Goal: Use online tool/utility: Utilize a website feature to perform a specific function

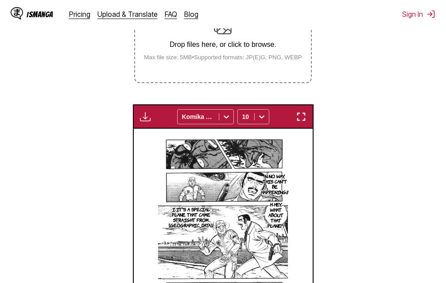
click at [298, 116] on img "button" at bounding box center [301, 117] width 11 height 11
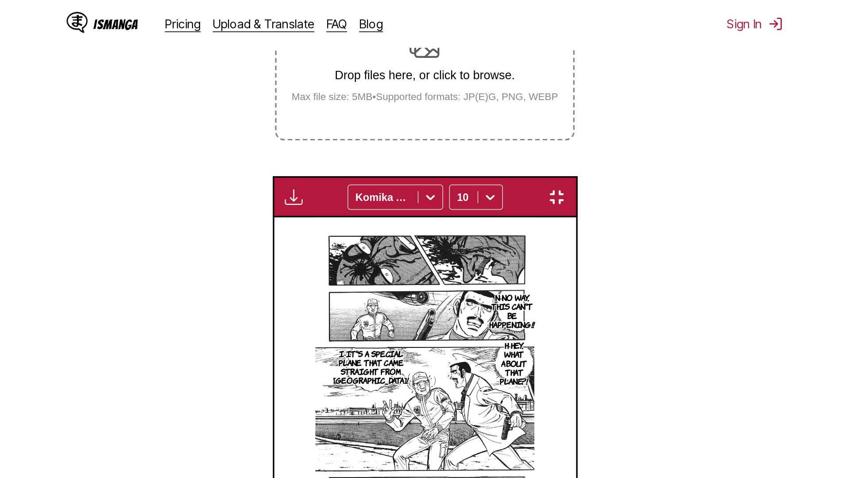
scroll to position [93, 0]
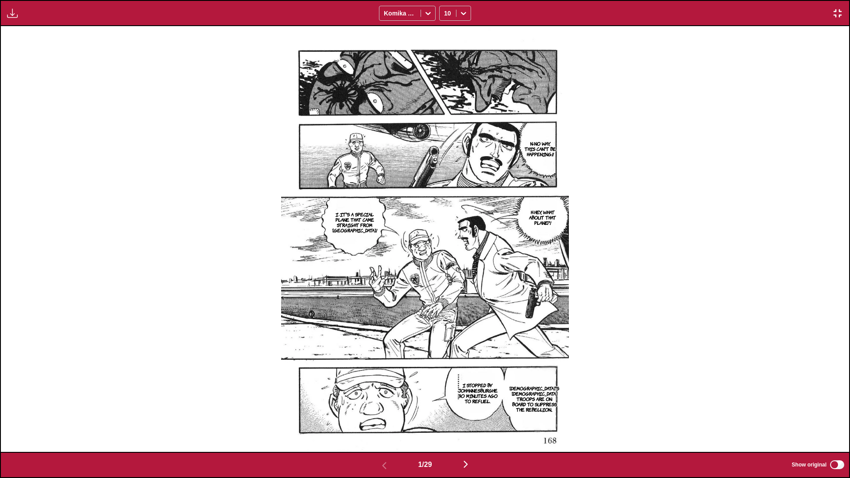
click at [445, 283] on img "button" at bounding box center [465, 464] width 11 height 11
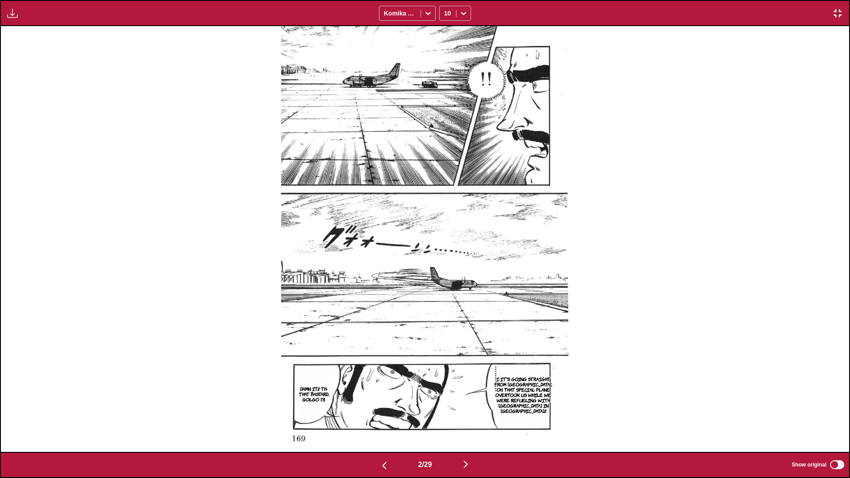
click at [445, 283] on img "button" at bounding box center [465, 464] width 11 height 11
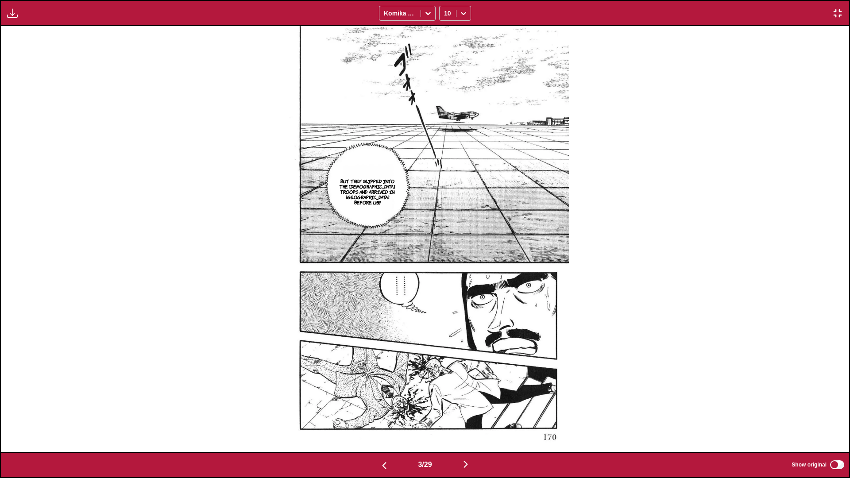
click at [445, 283] on img "button" at bounding box center [465, 464] width 11 height 11
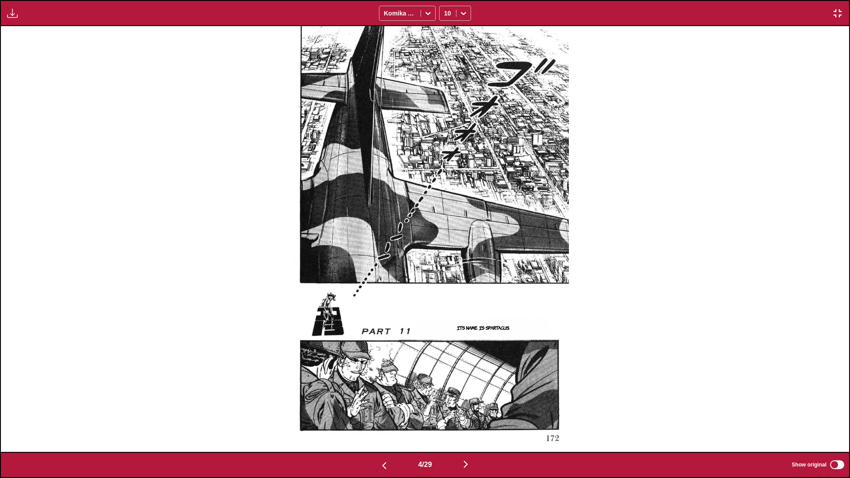
click at [445, 283] on img "button" at bounding box center [465, 464] width 11 height 11
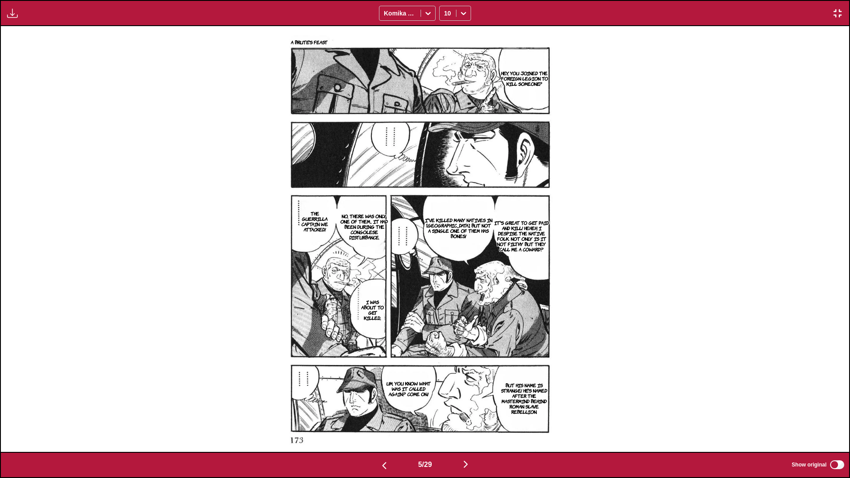
click at [445, 283] on img "button" at bounding box center [465, 464] width 11 height 11
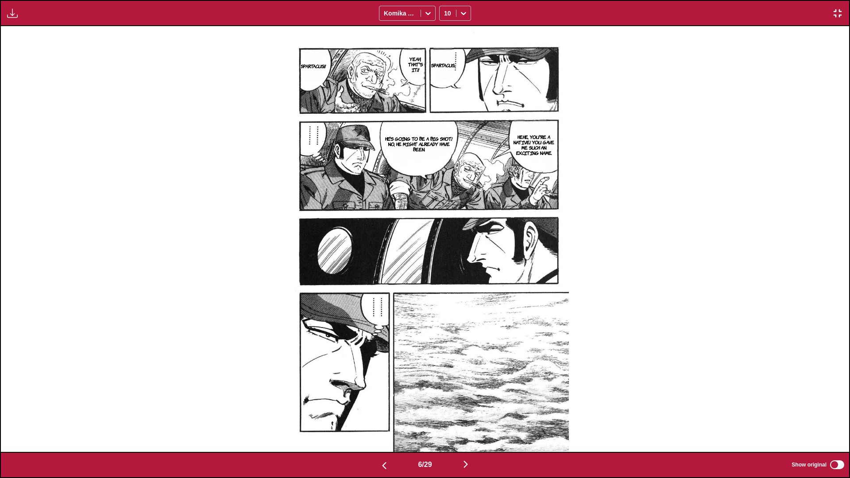
click at [445, 283] on img "button" at bounding box center [465, 464] width 11 height 11
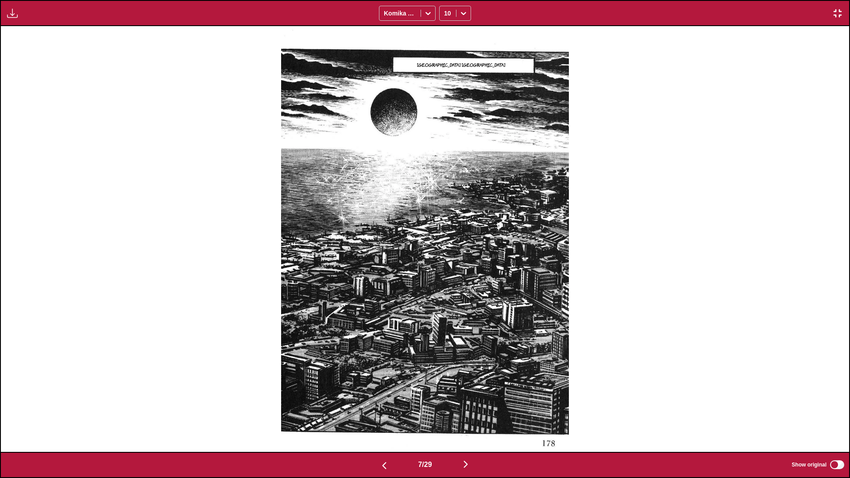
click at [445, 283] on img "button" at bounding box center [465, 464] width 11 height 11
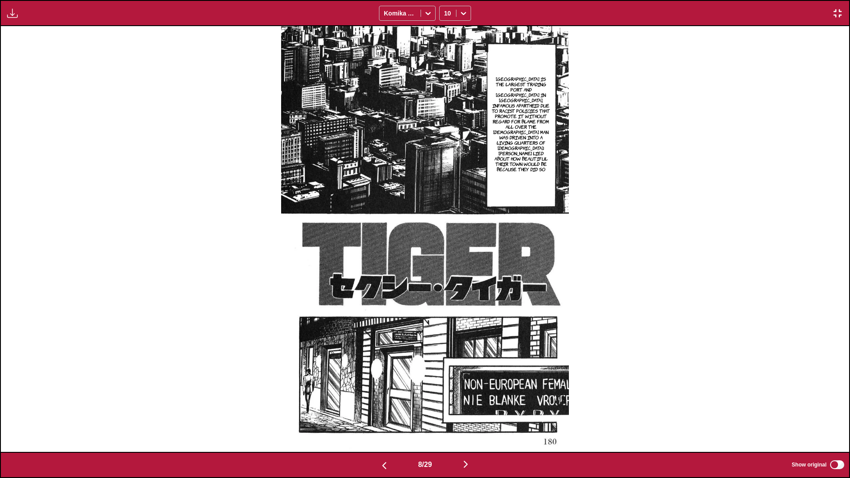
click at [445, 283] on button "button" at bounding box center [465, 465] width 53 height 13
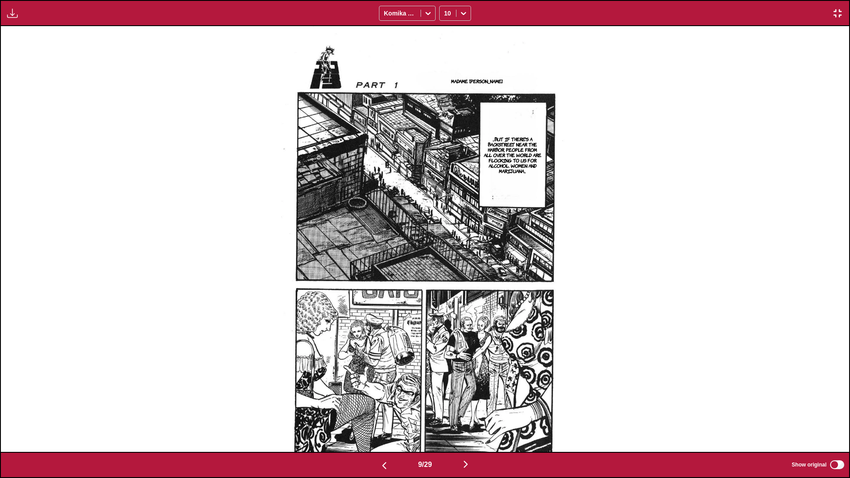
click at [445, 283] on img "button" at bounding box center [465, 464] width 11 height 11
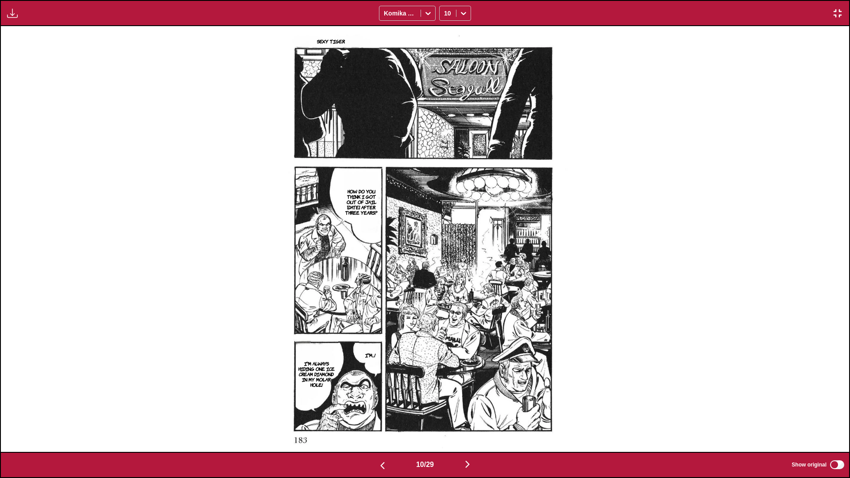
click at [445, 283] on img "button" at bounding box center [467, 464] width 11 height 11
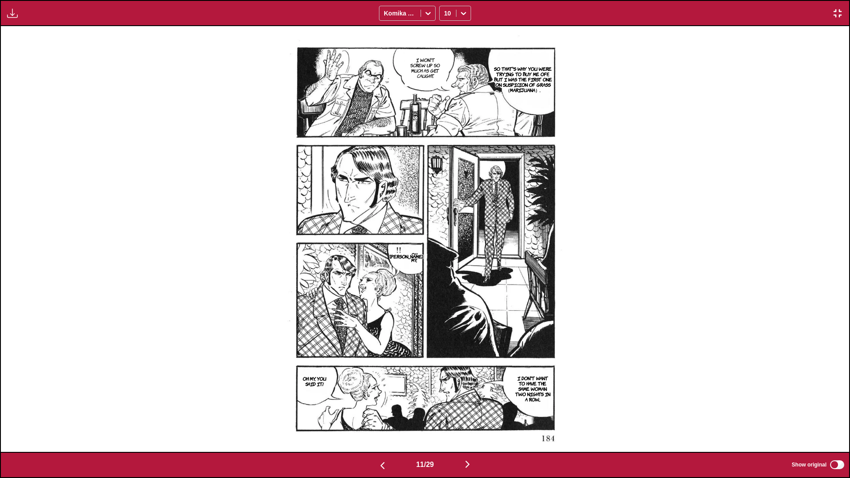
click at [445, 283] on img "button" at bounding box center [467, 464] width 11 height 11
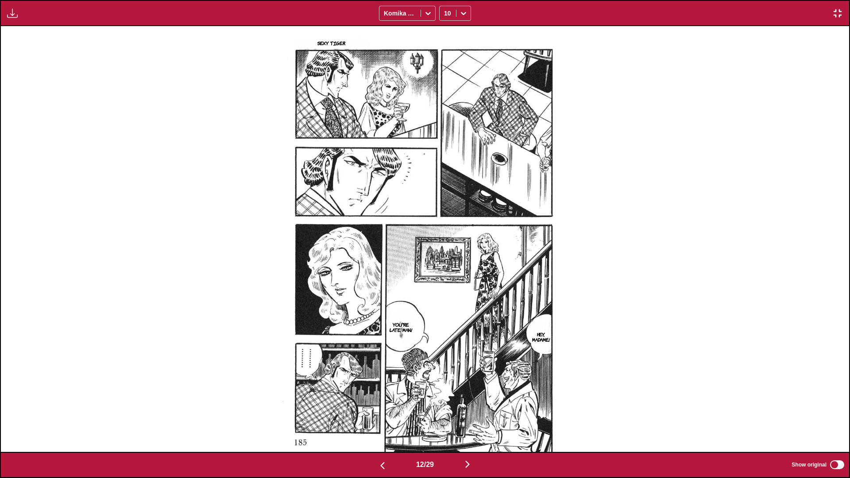
click at [445, 283] on img "button" at bounding box center [467, 464] width 11 height 11
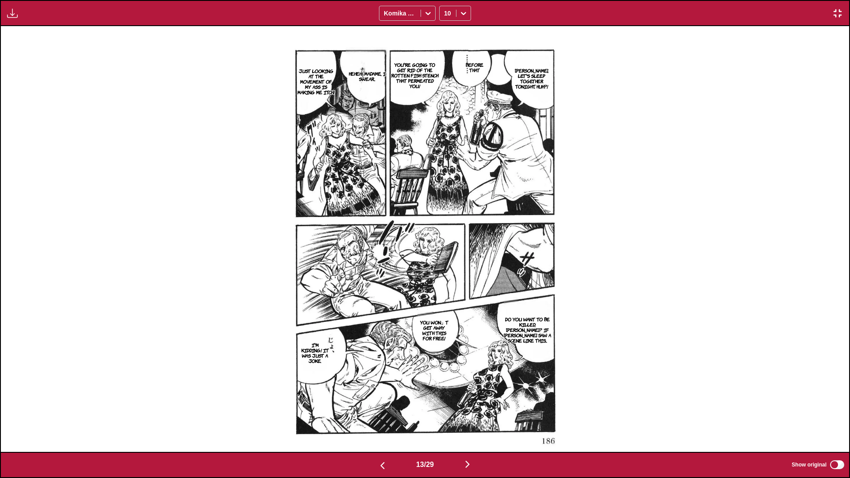
click at [445, 283] on img "button" at bounding box center [467, 464] width 11 height 11
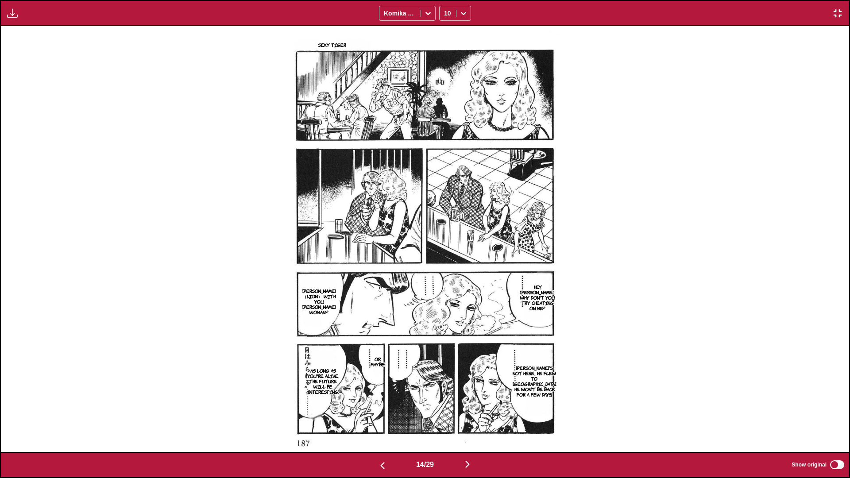
click at [445, 283] on img "button" at bounding box center [467, 464] width 11 height 11
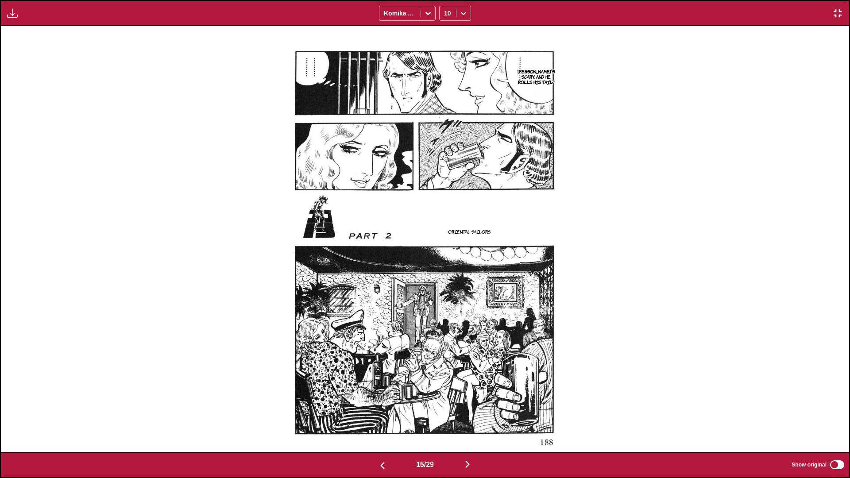
click at [445, 283] on img "button" at bounding box center [467, 464] width 11 height 11
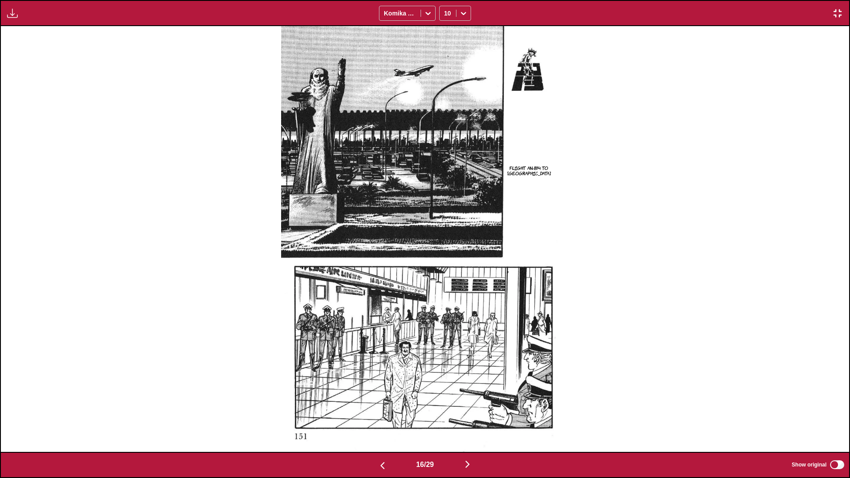
click at [445, 283] on img "button" at bounding box center [467, 464] width 11 height 11
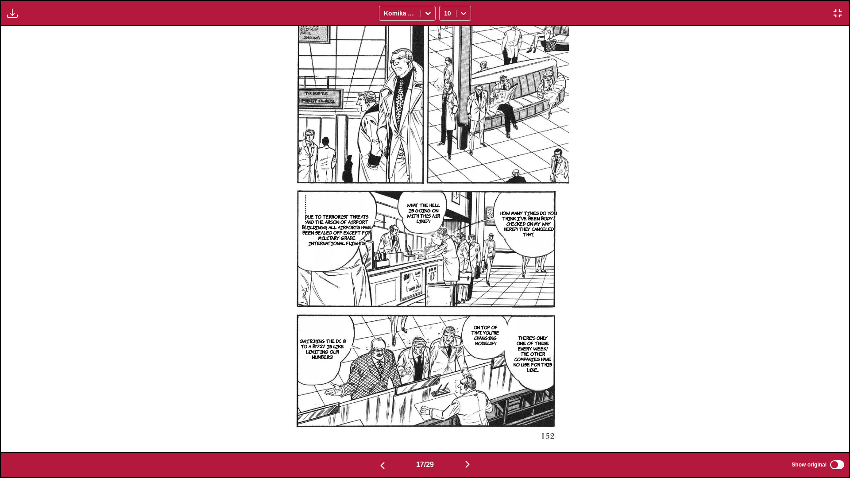
click at [445, 283] on img "button" at bounding box center [467, 464] width 11 height 11
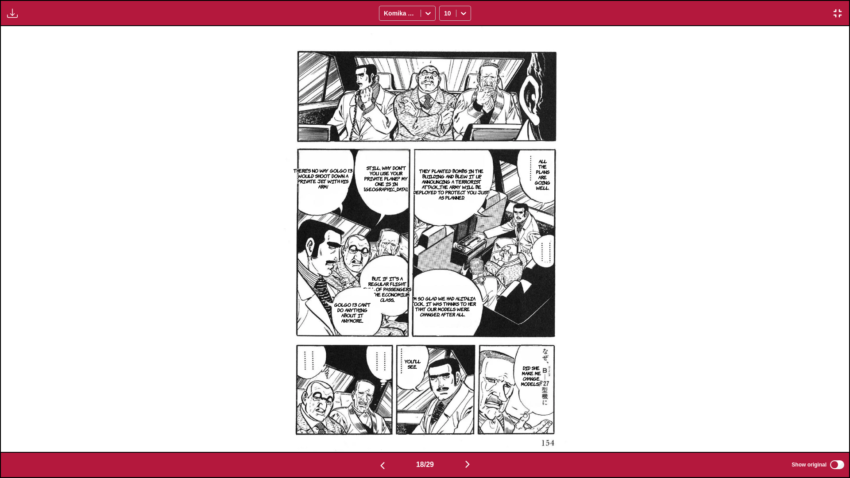
click at [445, 283] on img "button" at bounding box center [467, 464] width 11 height 11
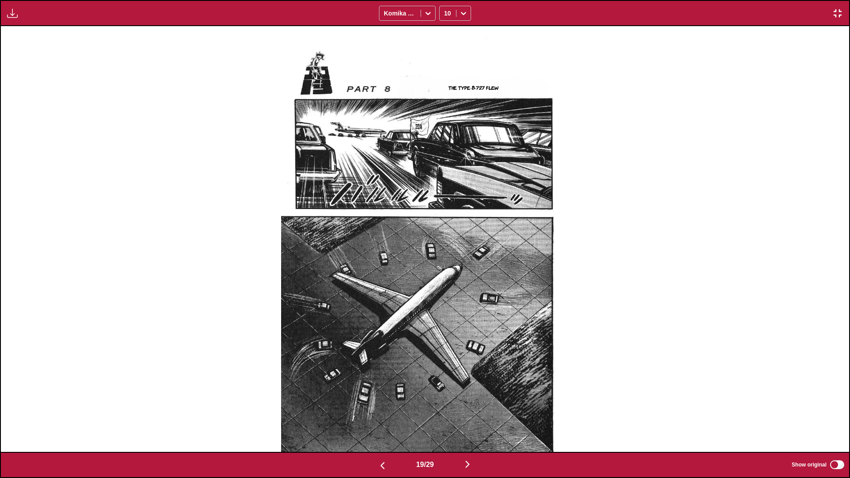
click at [445, 283] on img "button" at bounding box center [467, 464] width 11 height 11
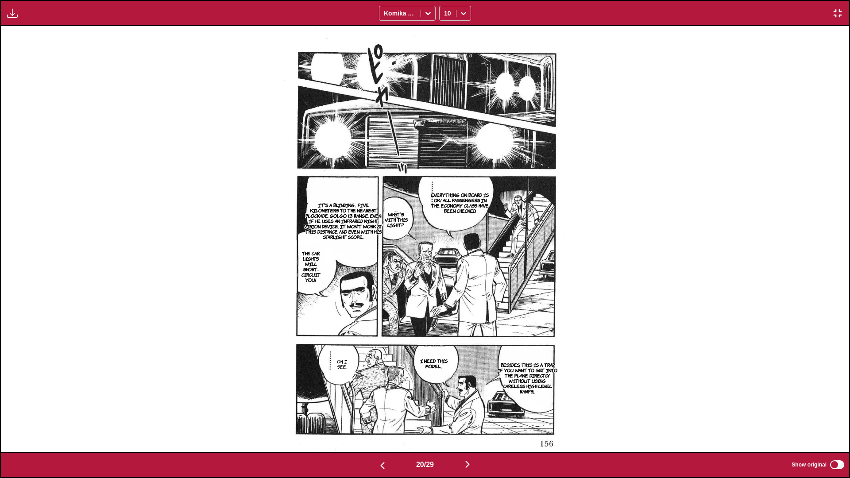
click at [445, 283] on img "button" at bounding box center [467, 464] width 11 height 11
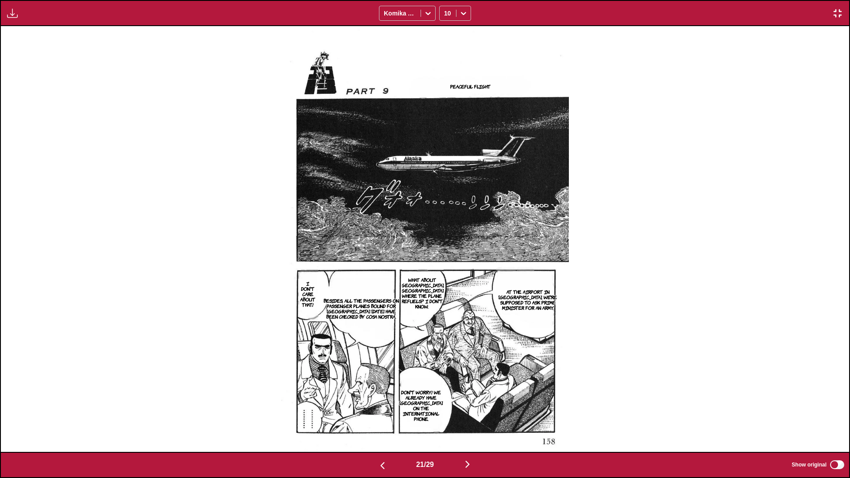
click at [445, 283] on img "button" at bounding box center [467, 464] width 11 height 11
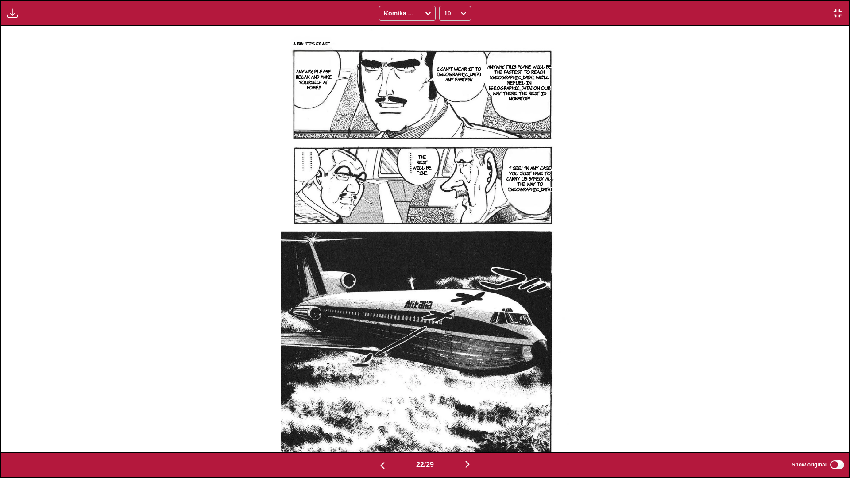
click at [445, 283] on img "button" at bounding box center [467, 464] width 11 height 11
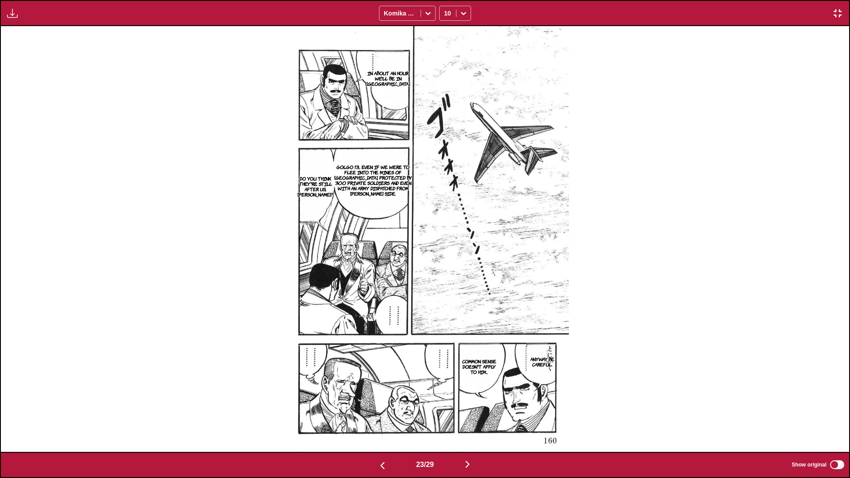
click at [445, 283] on img "button" at bounding box center [467, 464] width 11 height 11
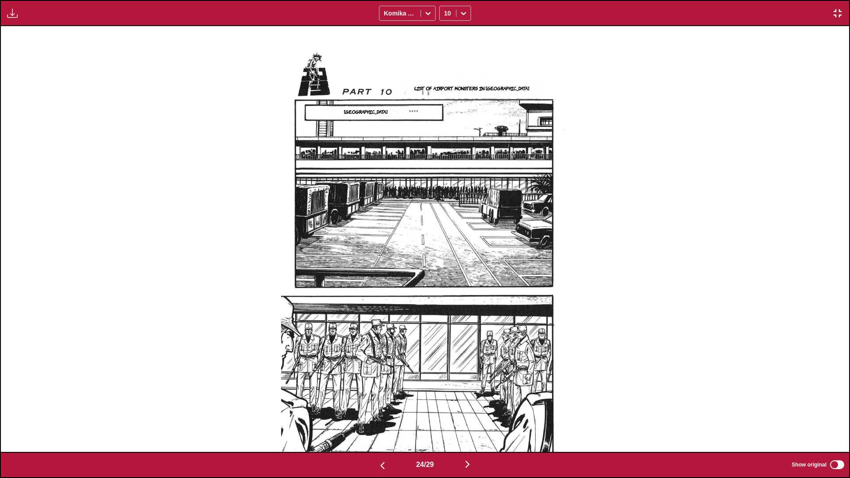
click at [445, 283] on img "button" at bounding box center [467, 464] width 11 height 11
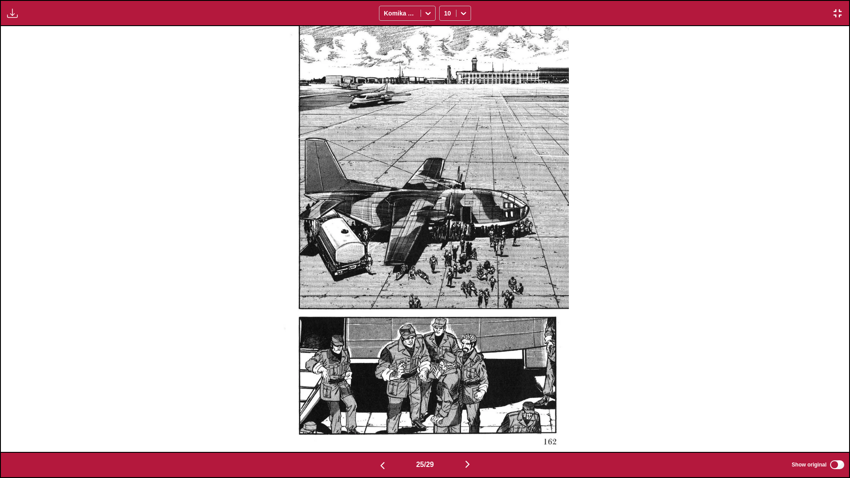
click at [445, 283] on img "button" at bounding box center [467, 464] width 11 height 11
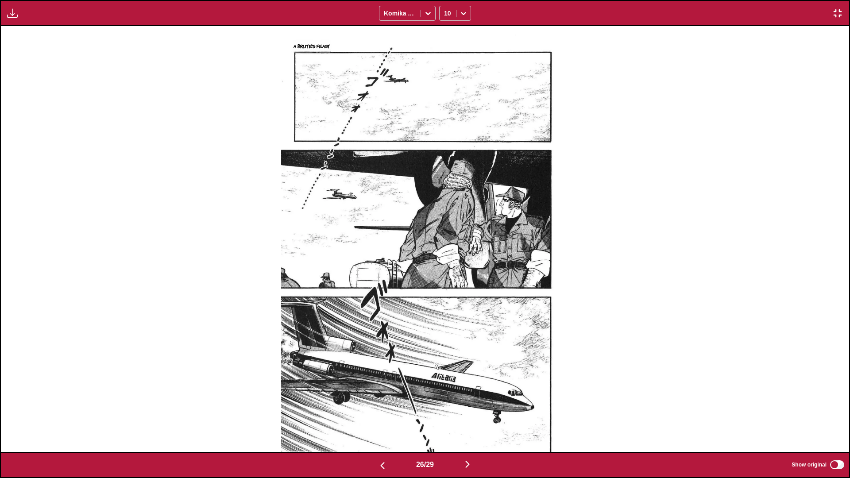
click at [445, 283] on img "button" at bounding box center [467, 464] width 11 height 11
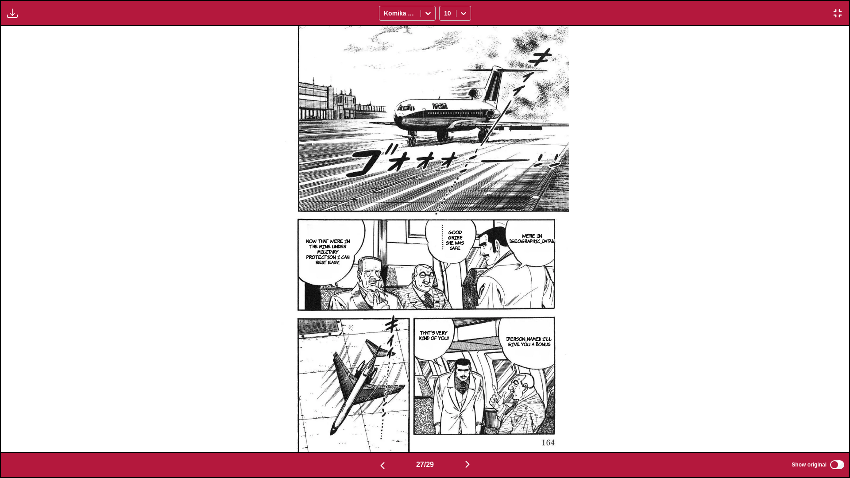
click at [445, 283] on img "button" at bounding box center [467, 464] width 11 height 11
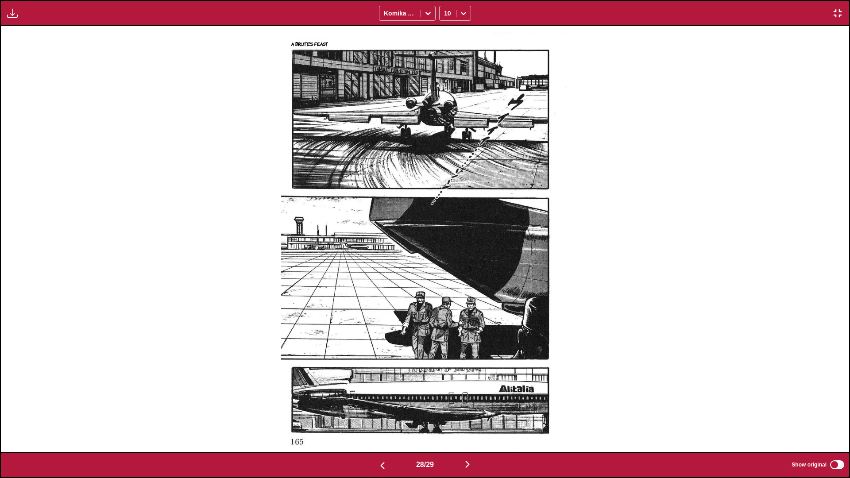
click at [445, 283] on img "button" at bounding box center [467, 464] width 11 height 11
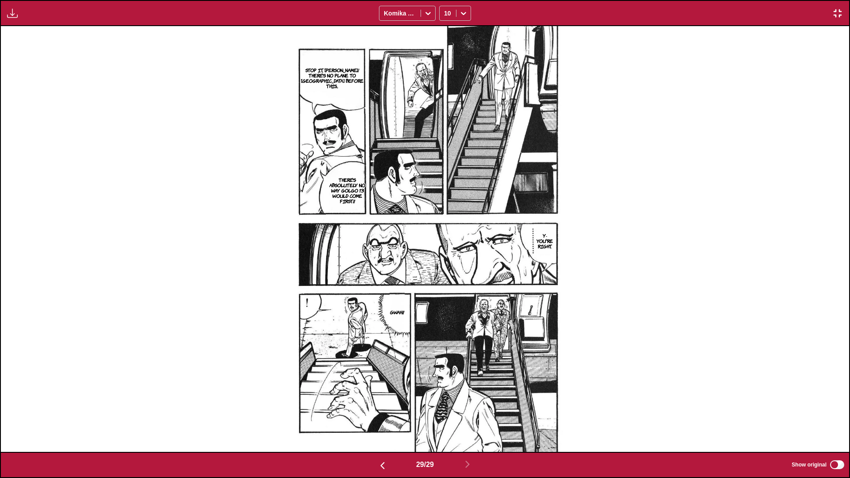
click at [445, 17] on img "button" at bounding box center [837, 13] width 11 height 11
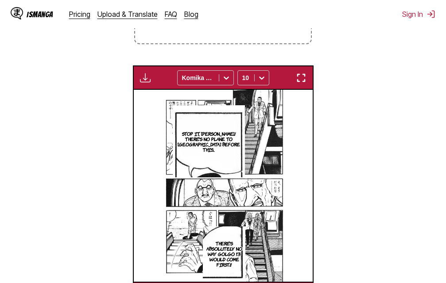
scroll to position [0, 5009]
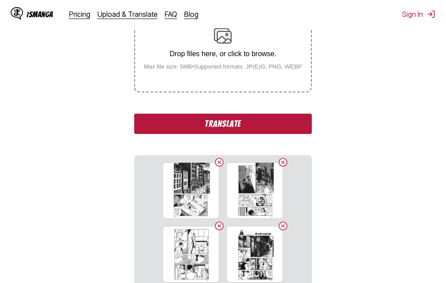
scroll to position [201, 0]
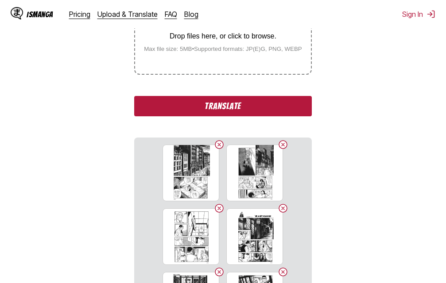
click at [205, 108] on button "Translate" at bounding box center [222, 106] width 177 height 20
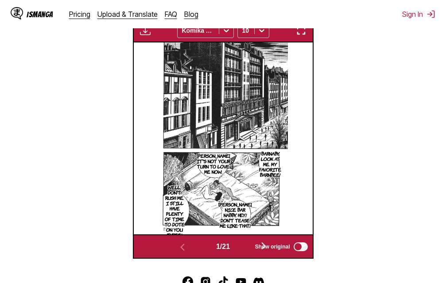
scroll to position [266, 0]
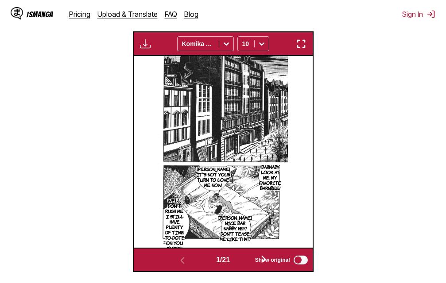
click at [303, 49] on img "button" at bounding box center [301, 44] width 11 height 11
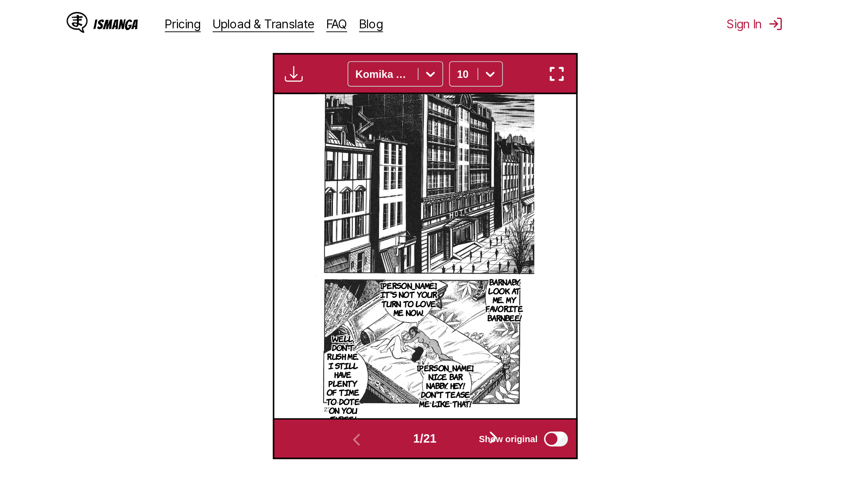
scroll to position [93, 0]
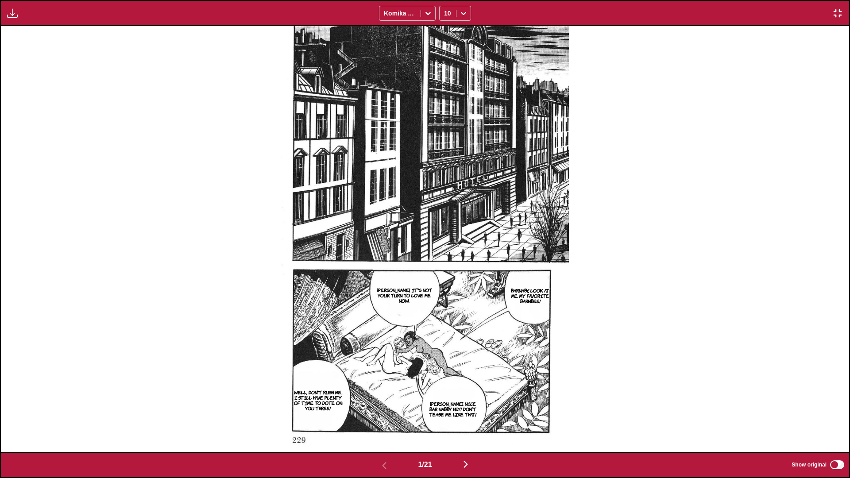
click at [445, 12] on button "button" at bounding box center [838, 14] width 16 height 12
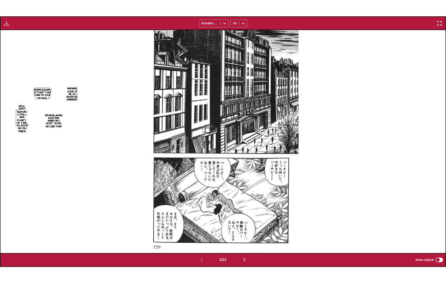
scroll to position [232, 0]
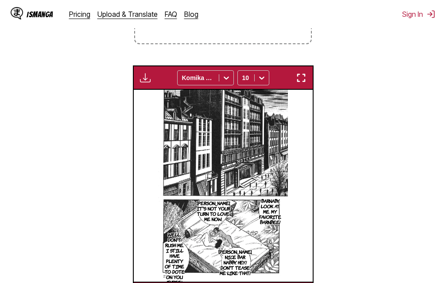
click at [302, 83] on img "button" at bounding box center [301, 78] width 11 height 11
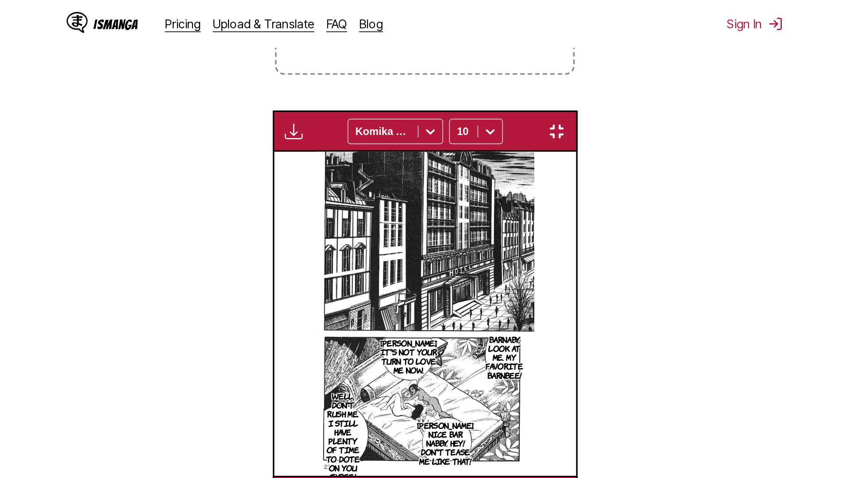
scroll to position [93, 0]
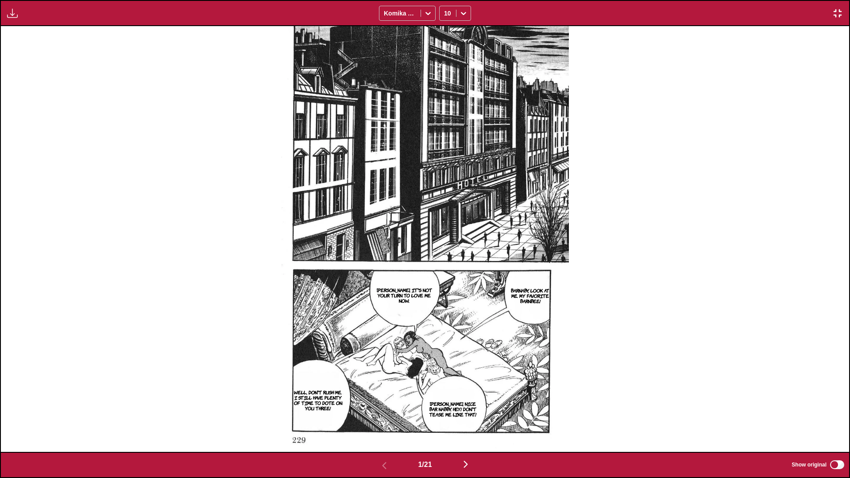
drag, startPoint x: 222, startPoint y: 79, endPoint x: 133, endPoint y: 100, distance: 91.4
click at [133, 100] on div "Barnaby, look at me. My favorite barnbee! Barnaby, it's not your turn to love m…" at bounding box center [425, 239] width 848 height 426
drag, startPoint x: 133, startPoint y: 100, endPoint x: 79, endPoint y: 136, distance: 65.1
click at [78, 138] on div "Barnaby, look at me. My favorite barnbee! Barnaby, it's not your turn to love m…" at bounding box center [425, 239] width 848 height 426
click at [77, 141] on div "Barnaby, look at me. My favorite barnbee! Barnaby, it's not your turn to love m…" at bounding box center [425, 239] width 848 height 426
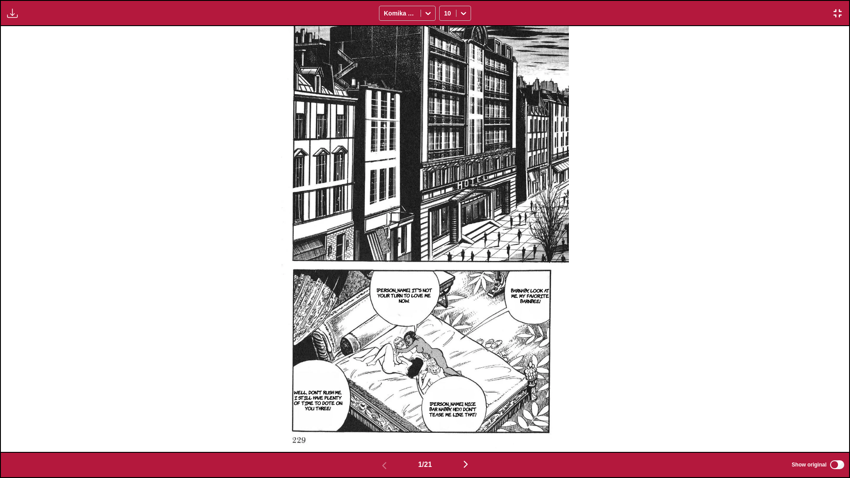
click at [69, 180] on div "Barnaby, look at me. My favorite barnbee! Barnaby, it's not your turn to love m…" at bounding box center [425, 239] width 848 height 426
click at [1, 283] on div "Barnaby, look at me. My favorite barnbee! Barnaby, it's not your turn to love m…" at bounding box center [425, 239] width 850 height 426
click at [445, 283] on img "button" at bounding box center [465, 464] width 11 height 11
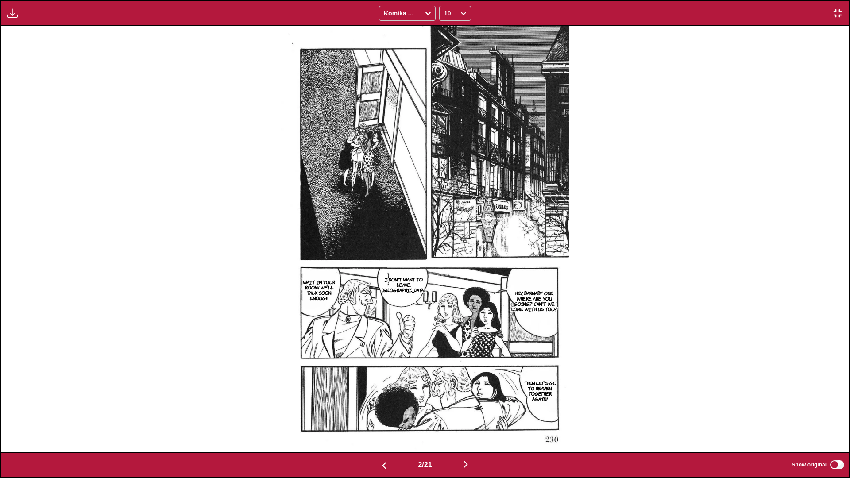
click at [445, 283] on img "button" at bounding box center [465, 464] width 11 height 11
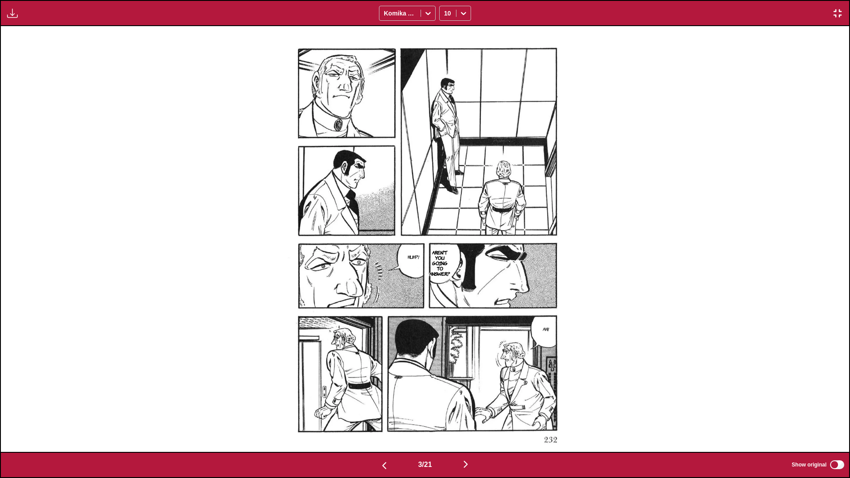
click at [445, 283] on button "button" at bounding box center [465, 465] width 53 height 13
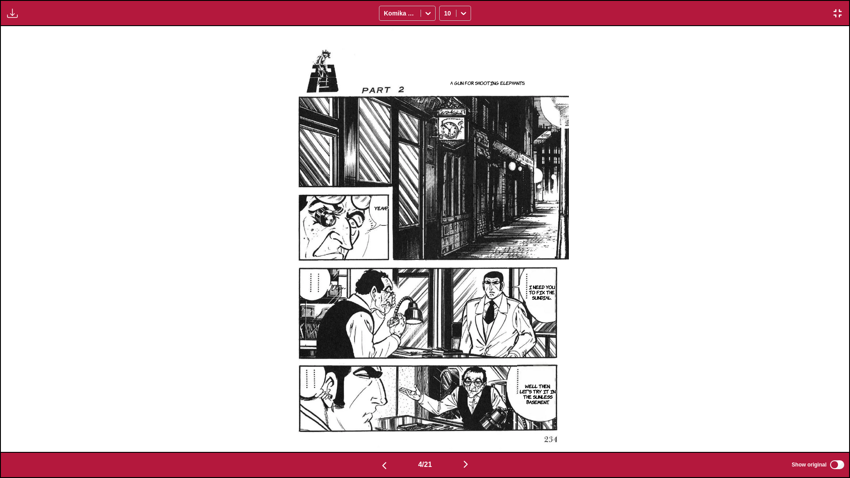
click at [445, 283] on img "button" at bounding box center [465, 464] width 11 height 11
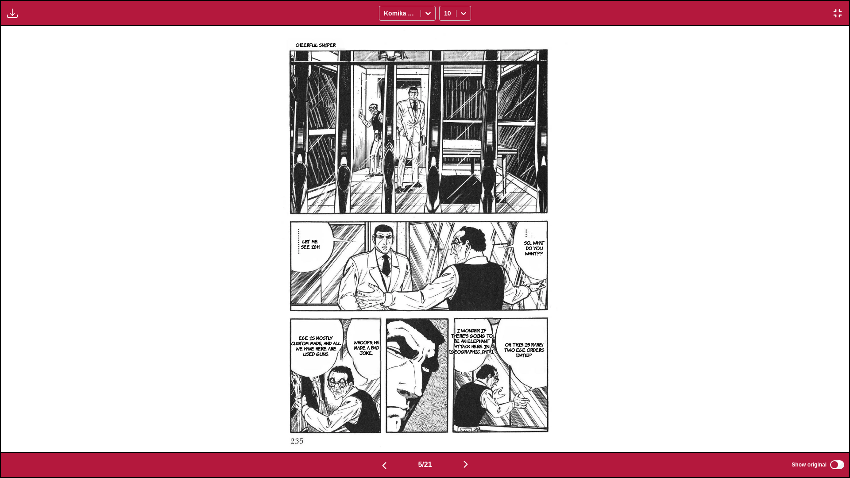
click at [445, 283] on img "button" at bounding box center [465, 464] width 11 height 11
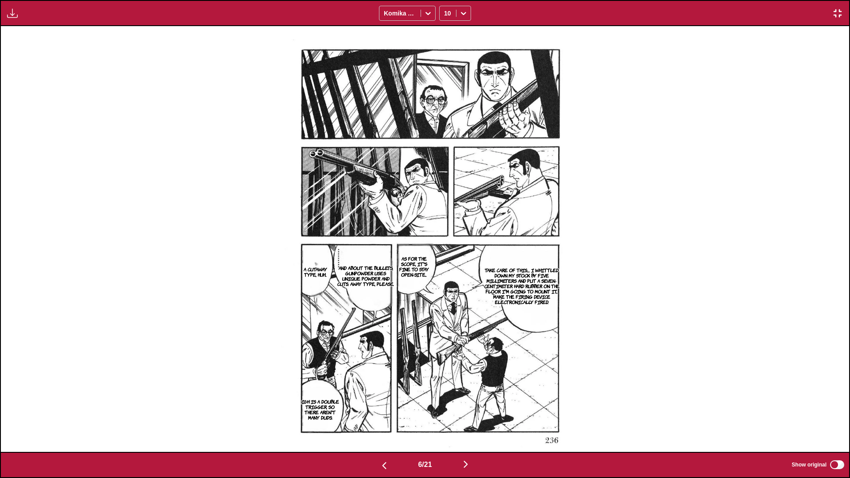
click at [445, 283] on img "button" at bounding box center [465, 464] width 11 height 11
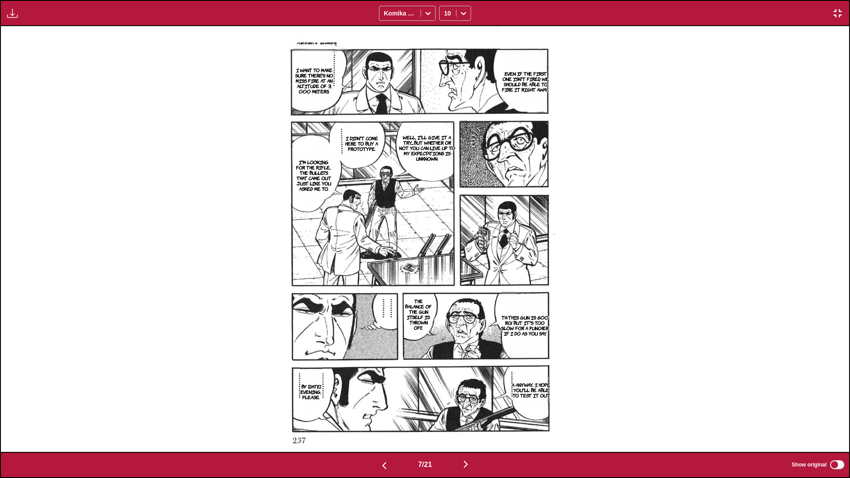
click at [445, 283] on img "button" at bounding box center [465, 464] width 11 height 11
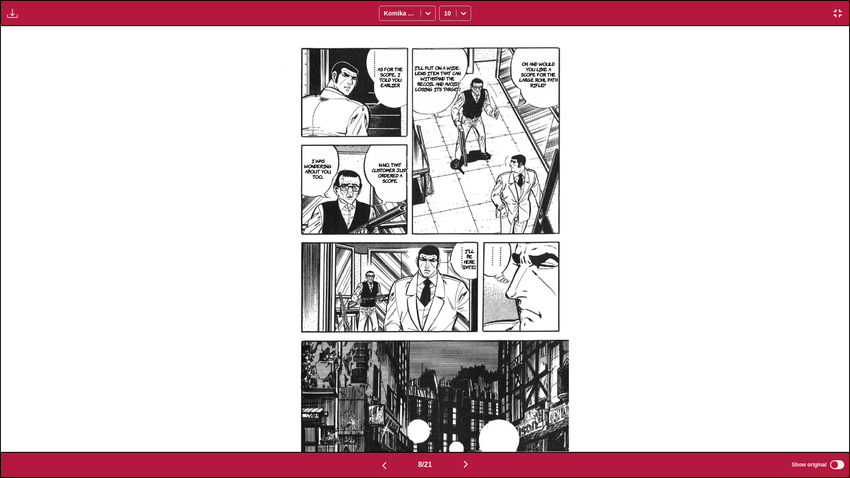
click at [445, 283] on img "button" at bounding box center [465, 464] width 11 height 11
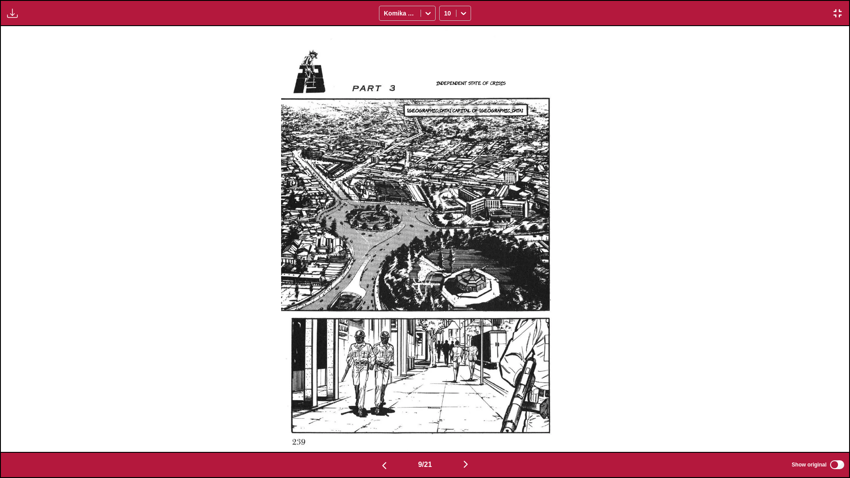
click at [445, 283] on img "button" at bounding box center [465, 464] width 11 height 11
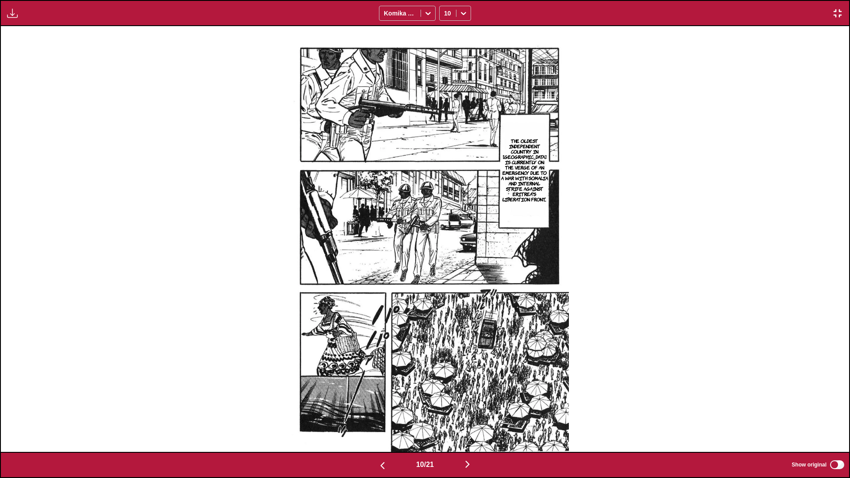
click at [445, 283] on img "button" at bounding box center [467, 464] width 11 height 11
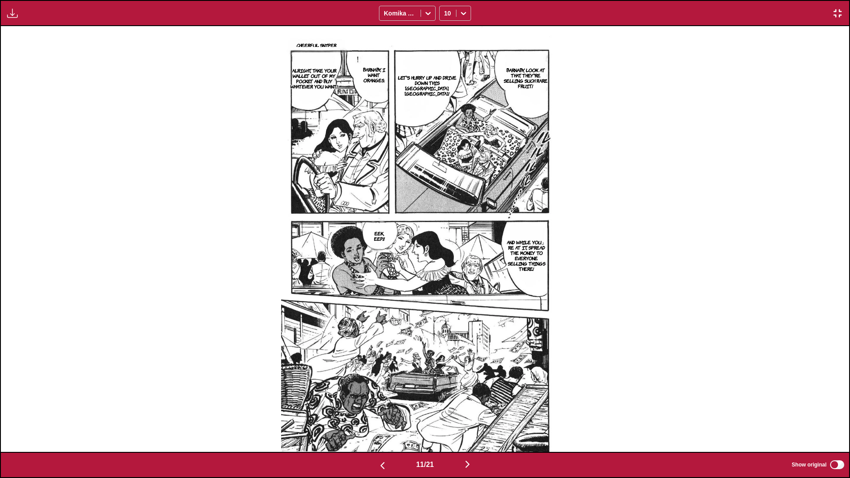
click at [445, 283] on img "button" at bounding box center [467, 464] width 11 height 11
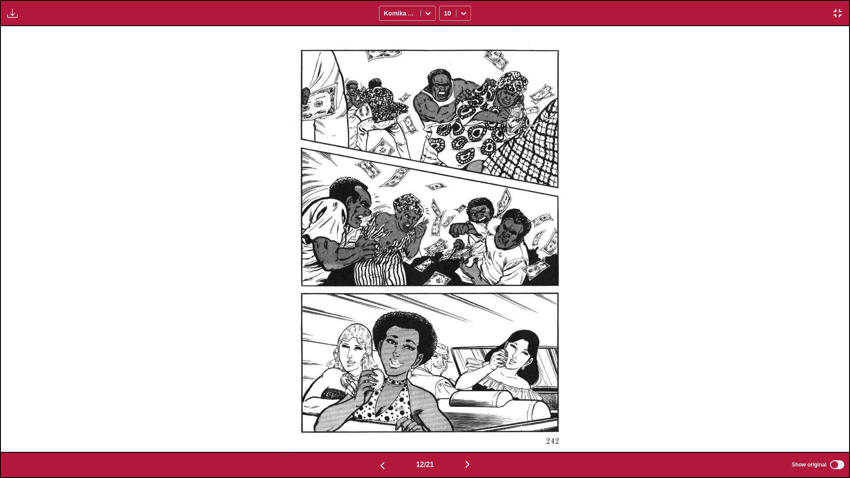
click at [445, 283] on button "button" at bounding box center [467, 465] width 53 height 13
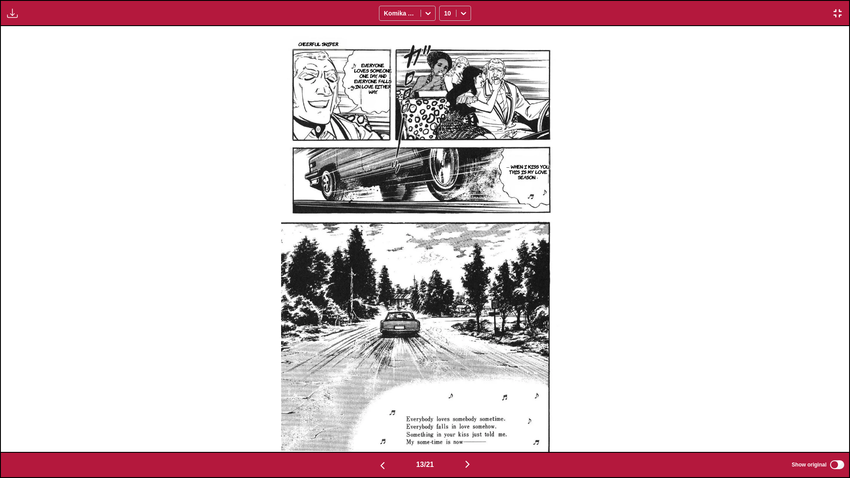
click at [445, 283] on img "button" at bounding box center [467, 464] width 11 height 11
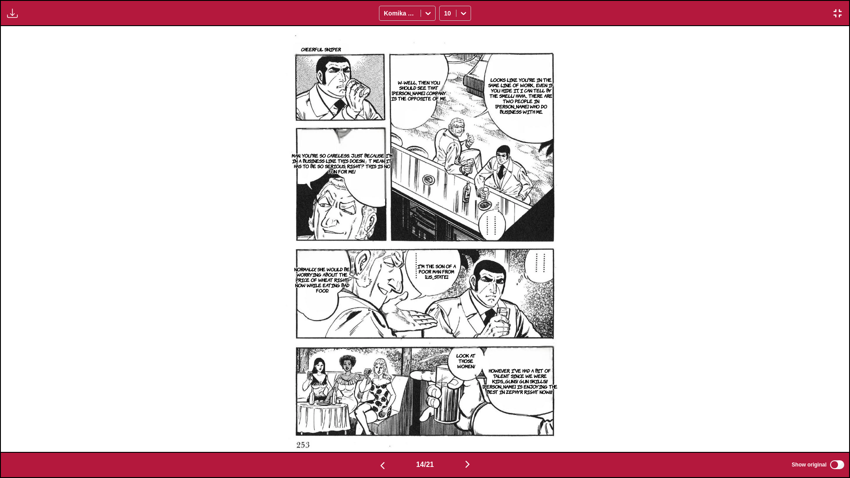
click at [445, 283] on img "button" at bounding box center [467, 464] width 11 height 11
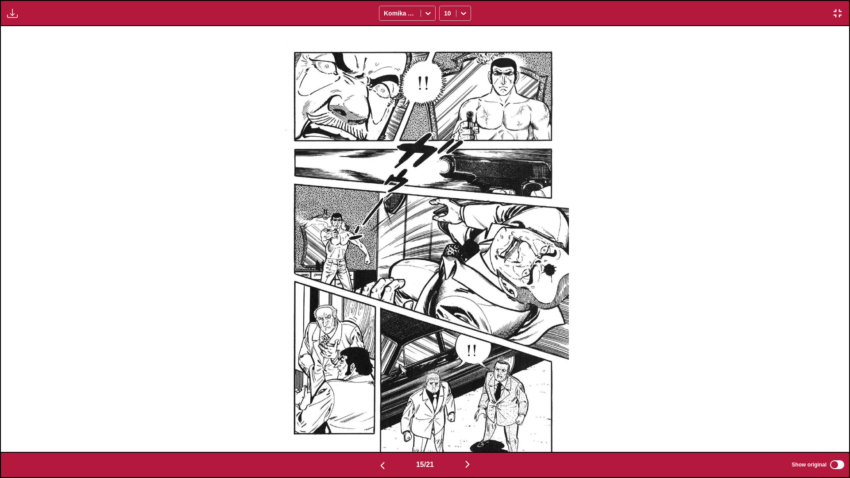
click at [445, 283] on img "button" at bounding box center [467, 464] width 11 height 11
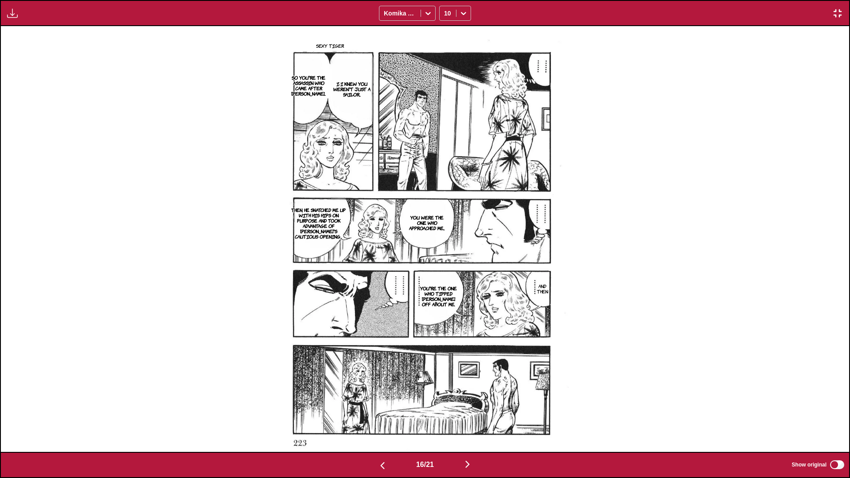
click at [445, 283] on img "button" at bounding box center [467, 464] width 11 height 11
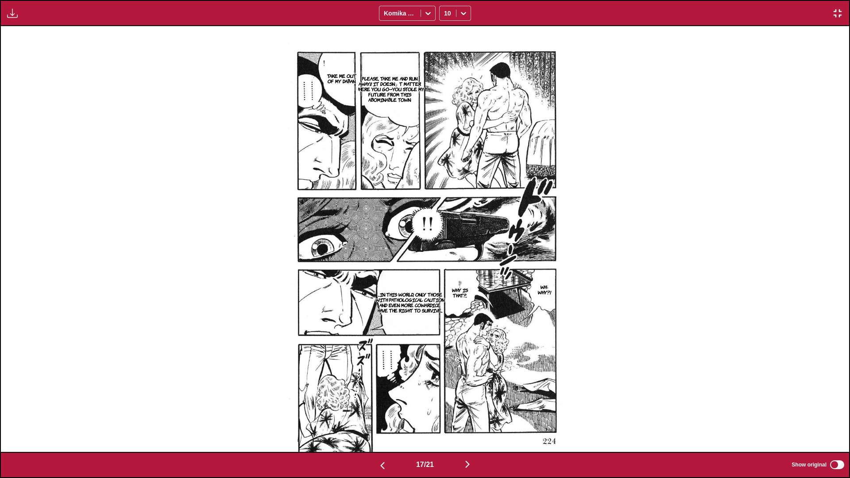
click at [445, 283] on button "button" at bounding box center [467, 465] width 53 height 13
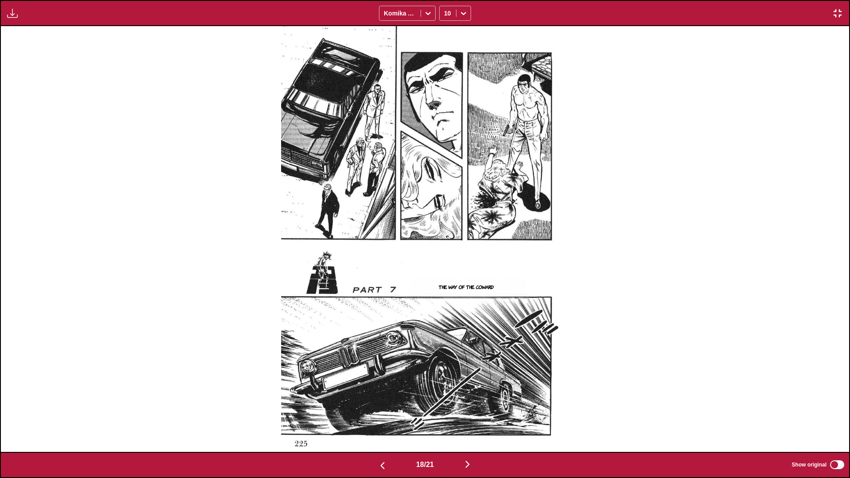
click at [445, 283] on img at bounding box center [425, 239] width 288 height 426
click at [445, 283] on img "button" at bounding box center [467, 464] width 11 height 11
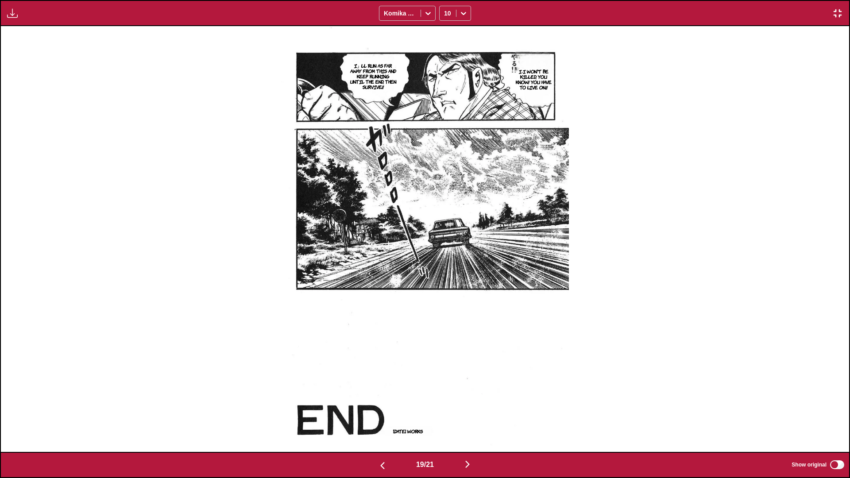
click at [445, 283] on img "button" at bounding box center [467, 464] width 11 height 11
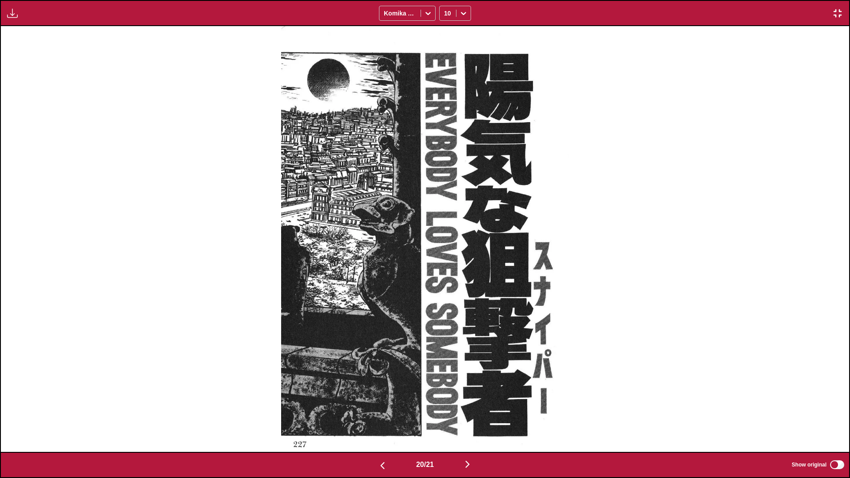
click at [445, 283] on img "button" at bounding box center [467, 464] width 11 height 11
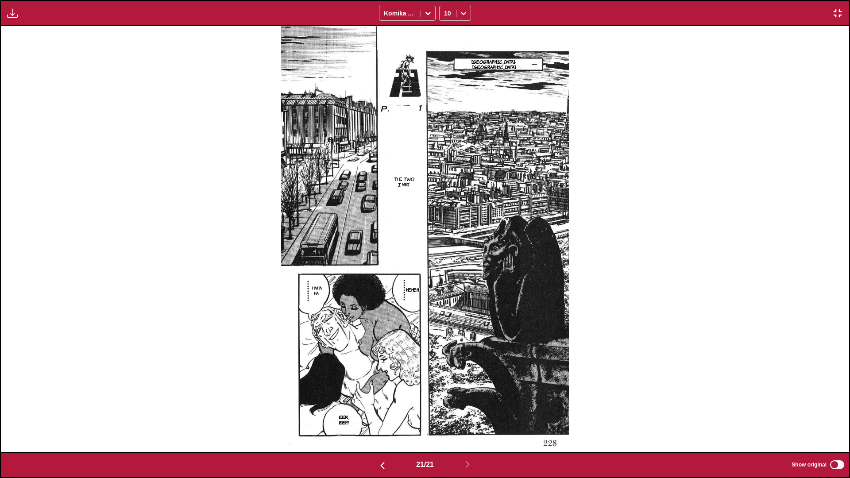
click at [445, 15] on img "button" at bounding box center [837, 13] width 11 height 11
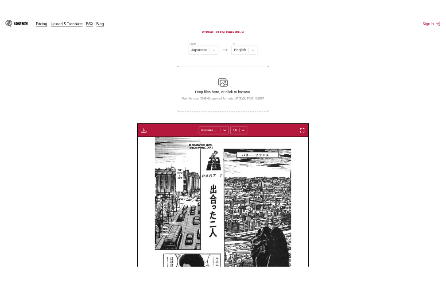
scroll to position [0, 3578]
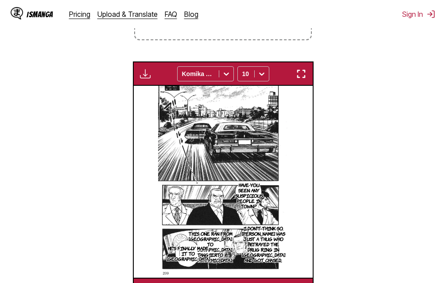
scroll to position [250, 0]
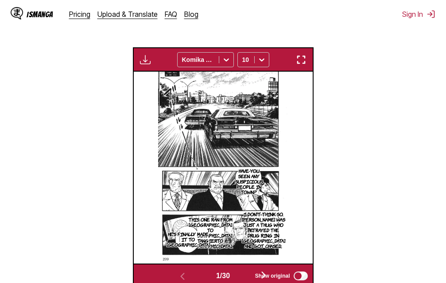
click at [303, 64] on img "button" at bounding box center [301, 59] width 11 height 11
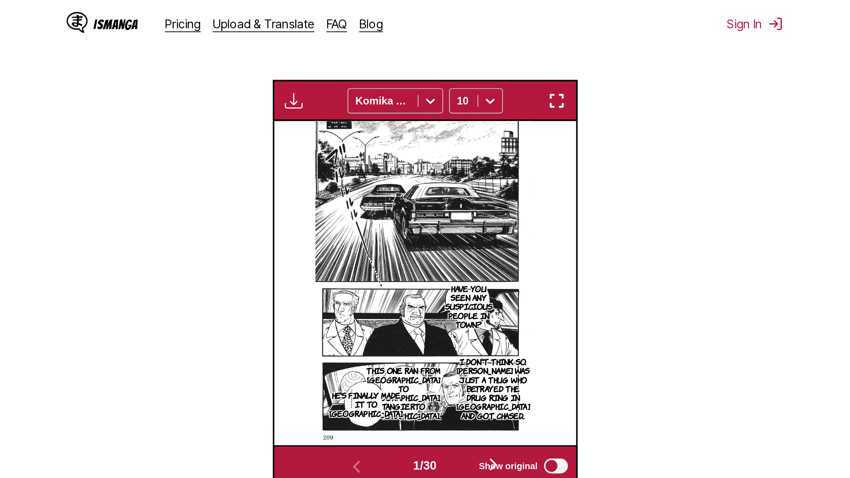
scroll to position [93, 0]
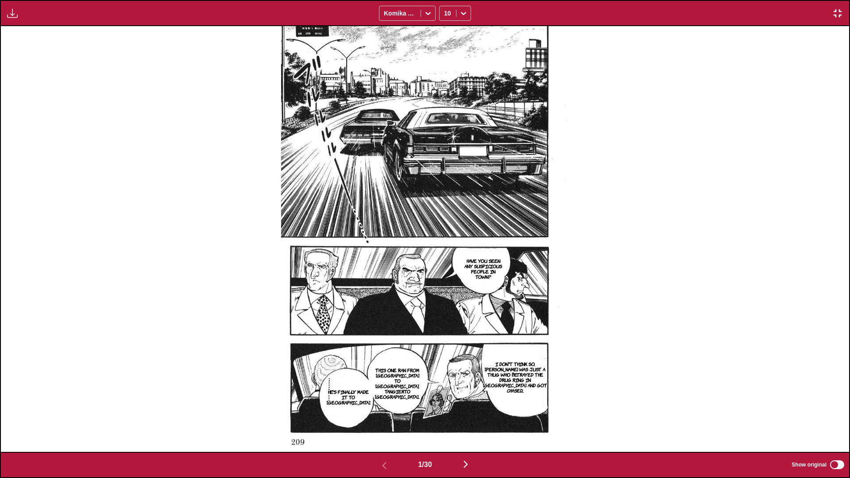
click at [445, 283] on button "button" at bounding box center [465, 465] width 53 height 13
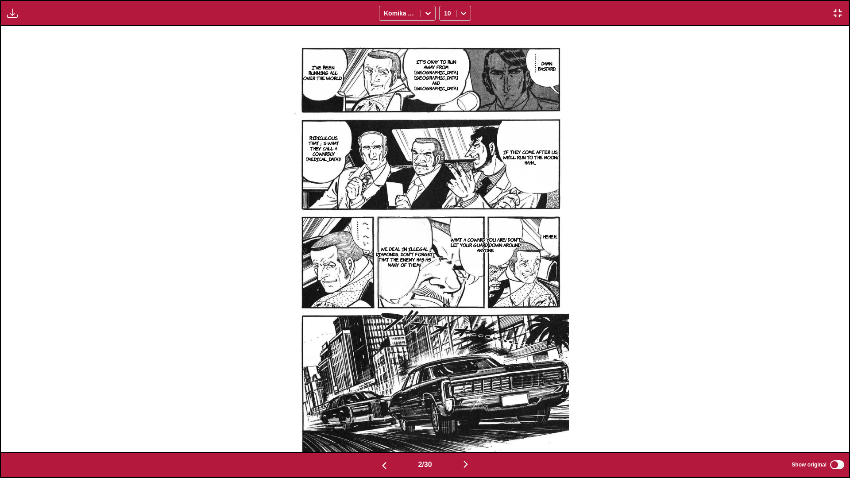
click at [445, 283] on img "button" at bounding box center [465, 464] width 11 height 11
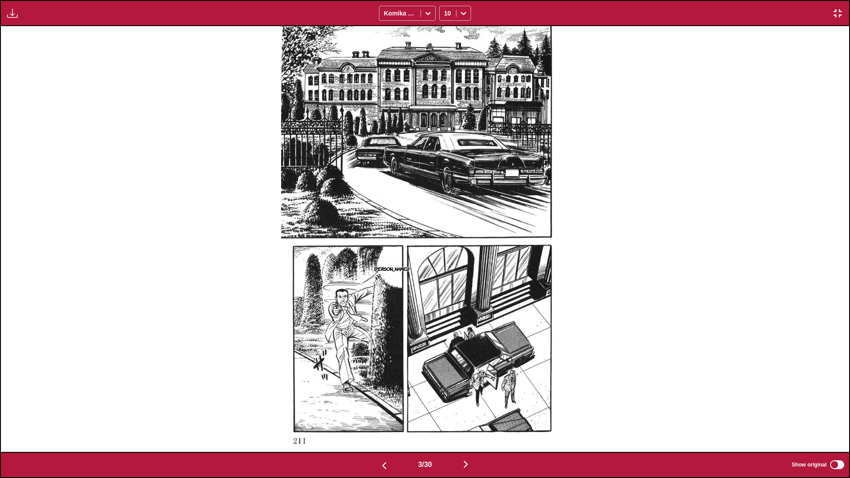
click at [445, 283] on img "button" at bounding box center [465, 464] width 11 height 11
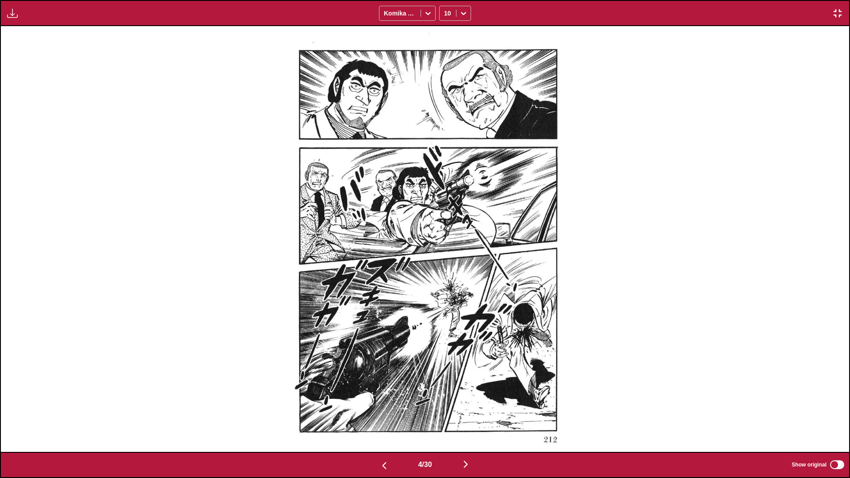
click at [445, 283] on img "button" at bounding box center [465, 464] width 11 height 11
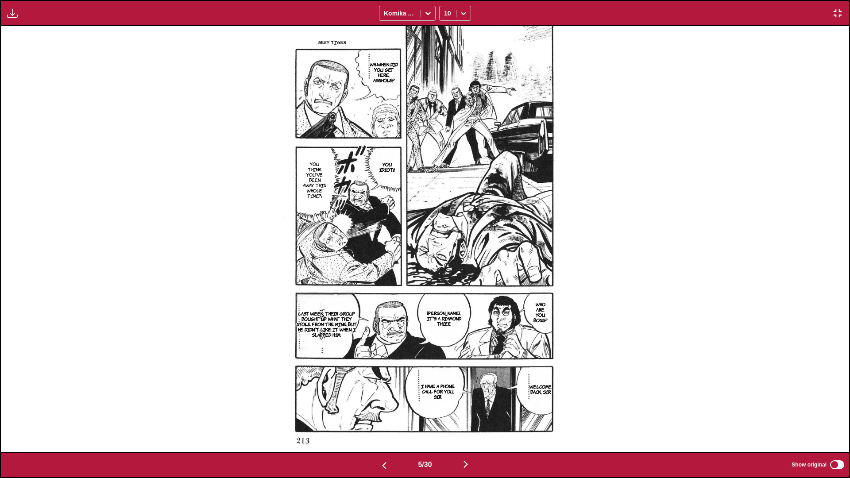
click at [445, 283] on img "button" at bounding box center [465, 464] width 11 height 11
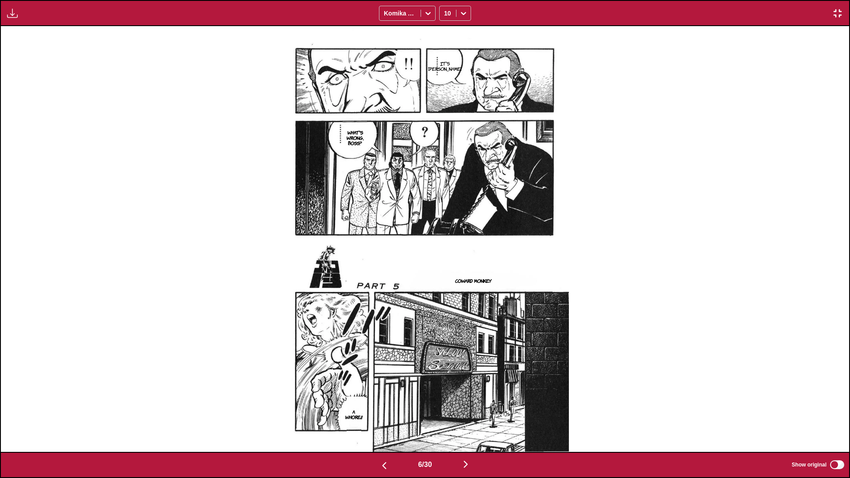
click at [445, 283] on img "button" at bounding box center [465, 464] width 11 height 11
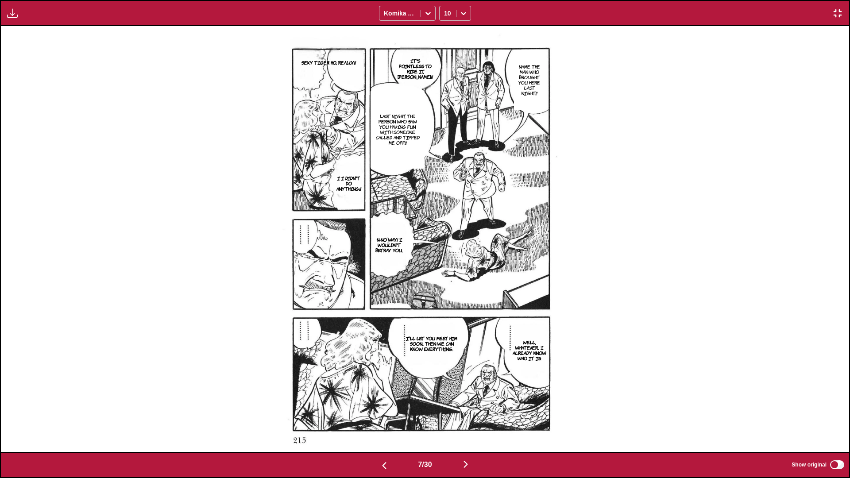
click at [445, 283] on img "button" at bounding box center [465, 464] width 11 height 11
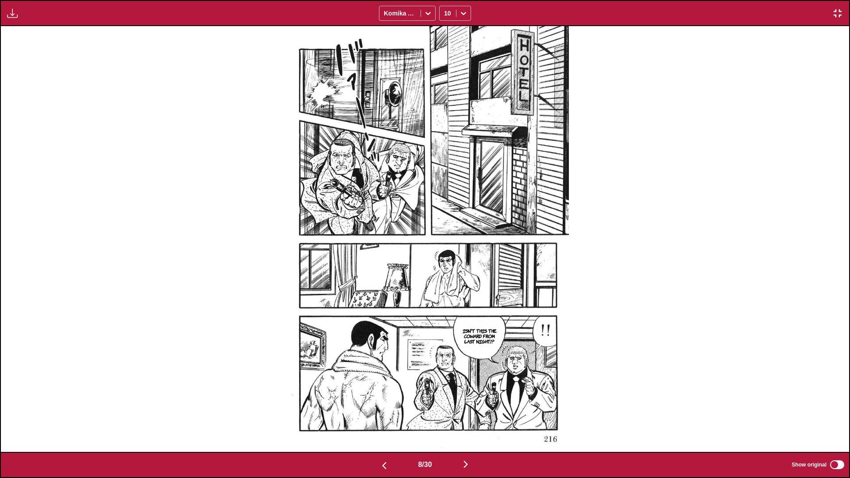
click at [445, 283] on img "button" at bounding box center [465, 464] width 11 height 11
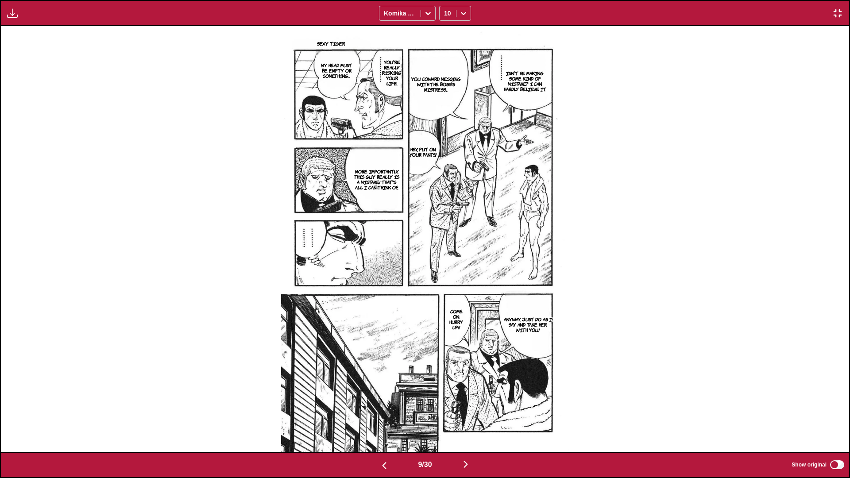
click at [445, 283] on img "button" at bounding box center [465, 464] width 11 height 11
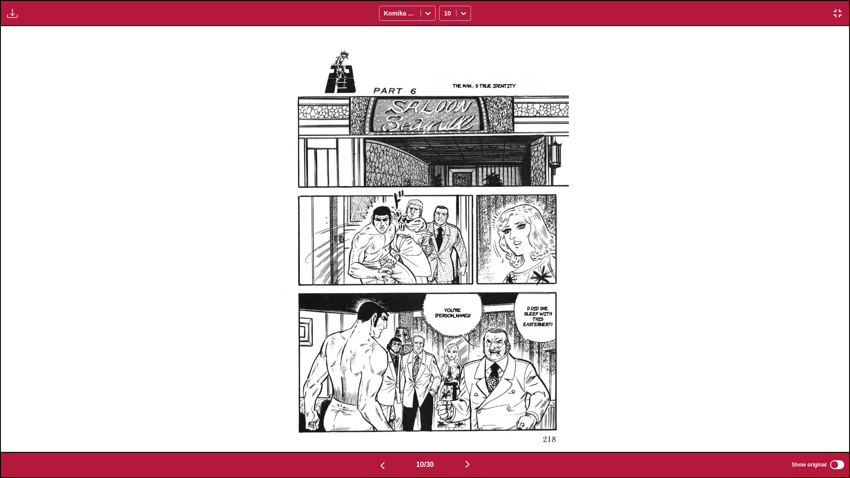
click at [445, 283] on img "button" at bounding box center [467, 464] width 11 height 11
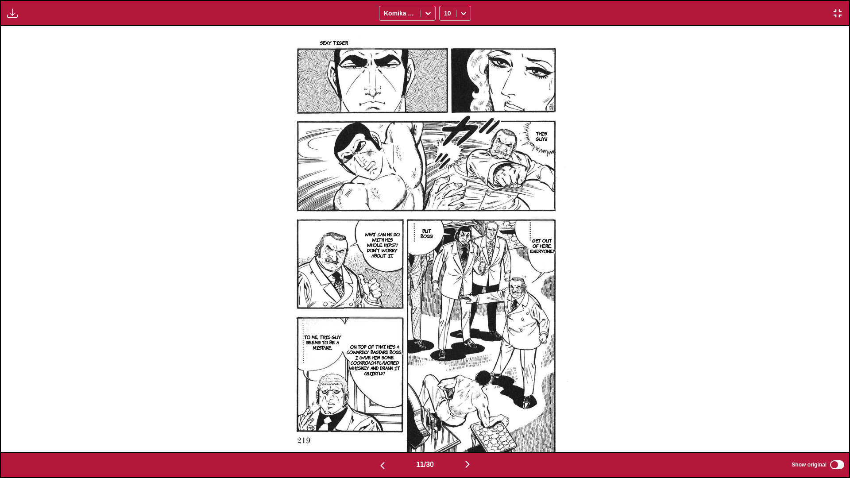
click at [445, 283] on button "button" at bounding box center [467, 465] width 53 height 13
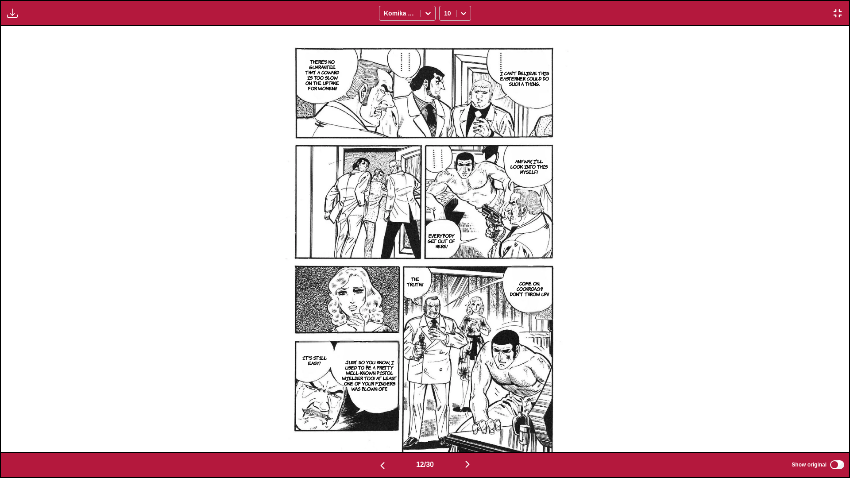
click at [445, 283] on img "button" at bounding box center [467, 464] width 11 height 11
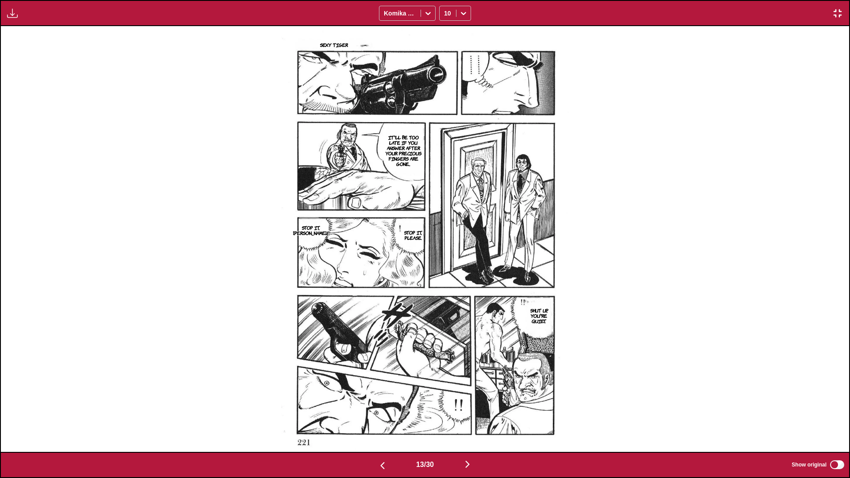
click at [445, 283] on img "button" at bounding box center [467, 464] width 11 height 11
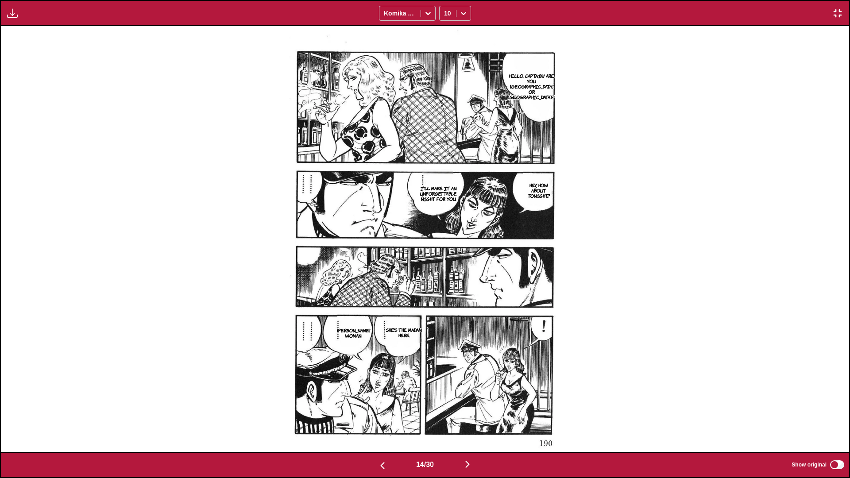
click at [445, 283] on img "button" at bounding box center [467, 464] width 11 height 11
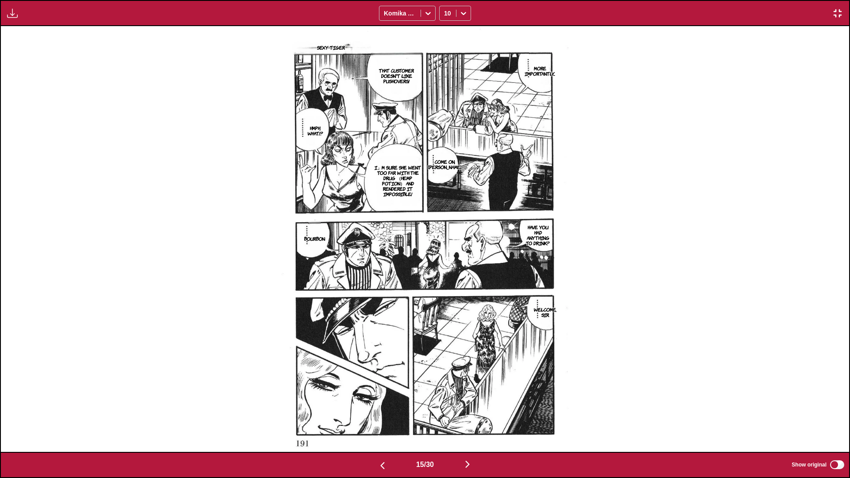
click at [445, 283] on img "button" at bounding box center [467, 464] width 11 height 11
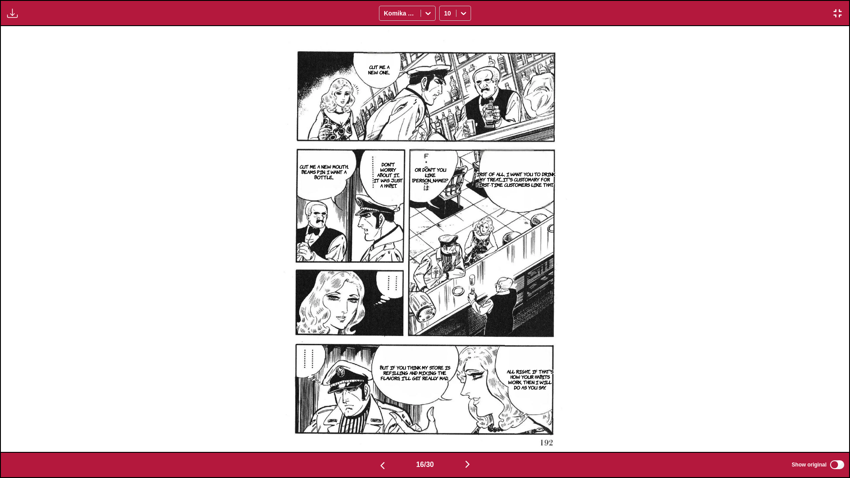
click at [445, 283] on img "button" at bounding box center [467, 464] width 11 height 11
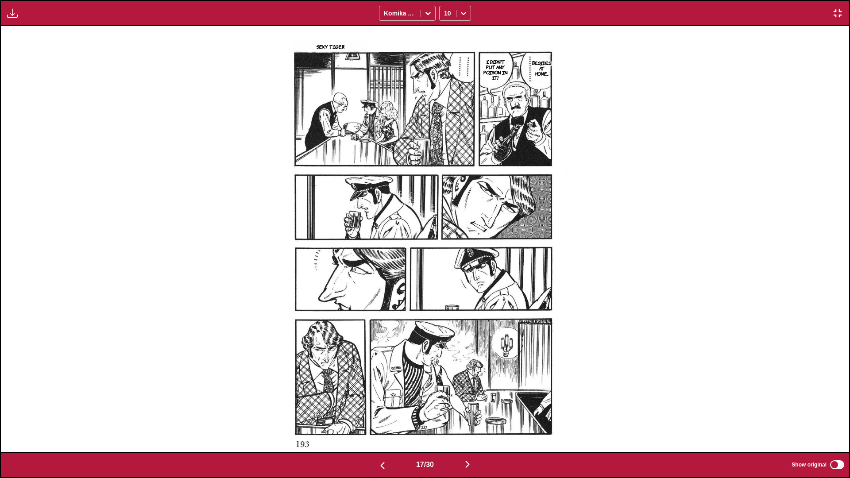
click at [445, 283] on img "button" at bounding box center [467, 464] width 11 height 11
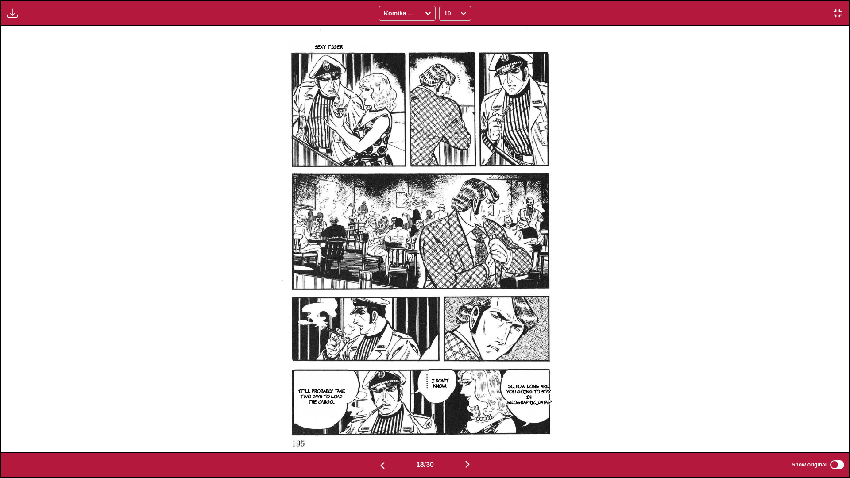
click at [445, 283] on img "button" at bounding box center [467, 464] width 11 height 11
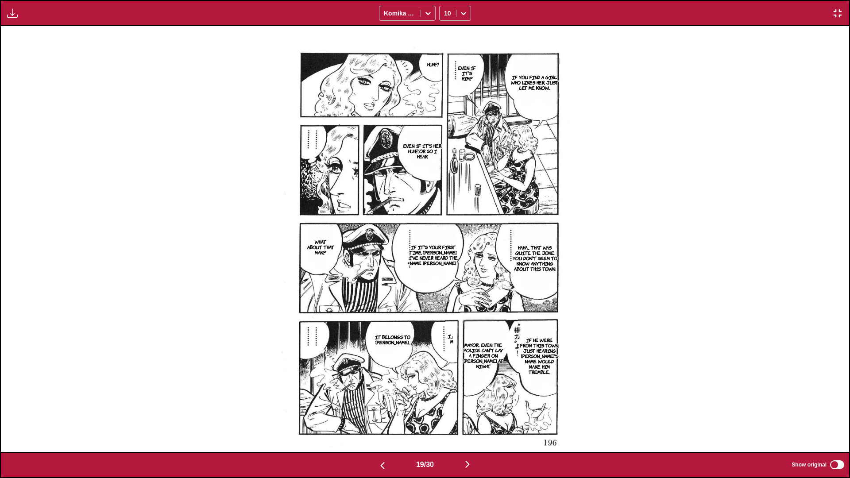
click at [445, 283] on img "button" at bounding box center [467, 464] width 11 height 11
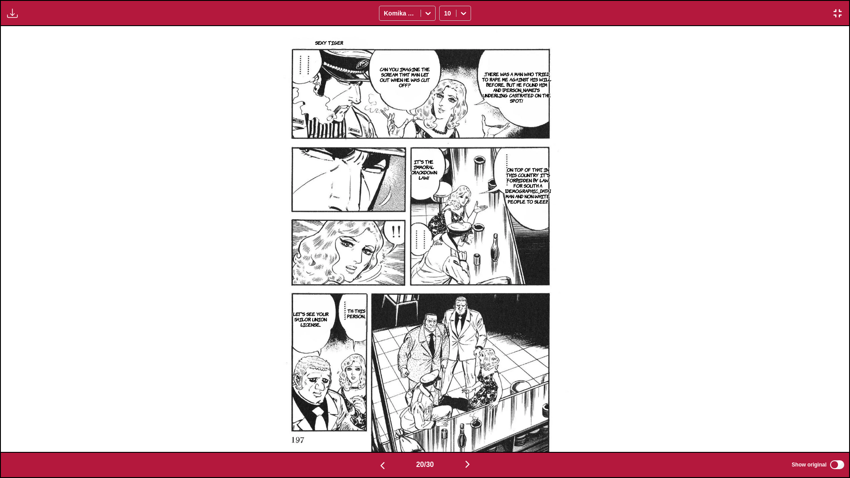
click at [445, 283] on img "button" at bounding box center [467, 464] width 11 height 11
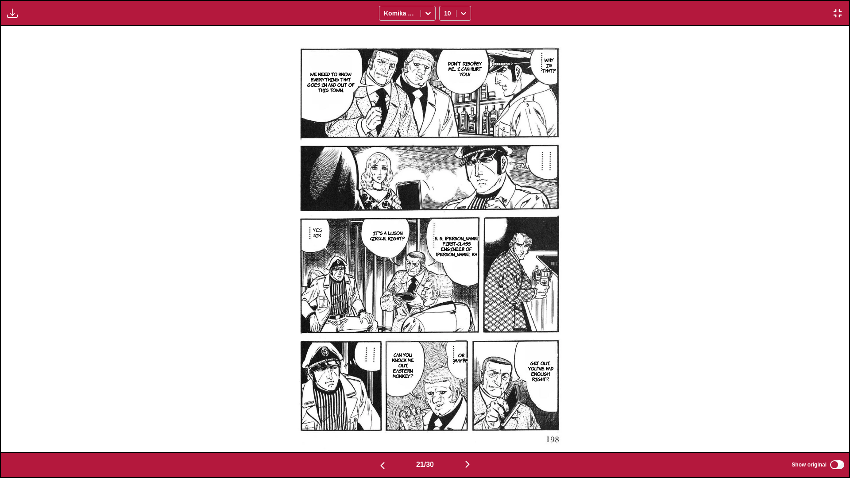
click at [445, 283] on img "button" at bounding box center [467, 464] width 11 height 11
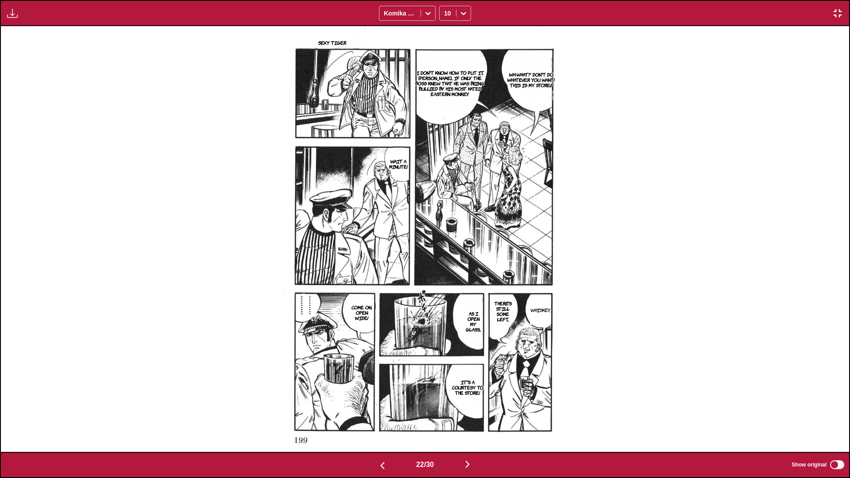
click at [445, 283] on img "button" at bounding box center [467, 464] width 11 height 11
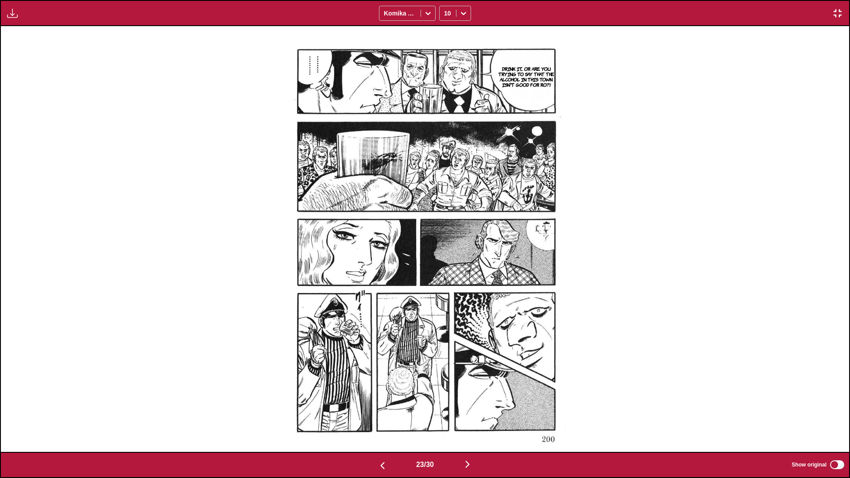
click at [445, 283] on img "button" at bounding box center [467, 464] width 11 height 11
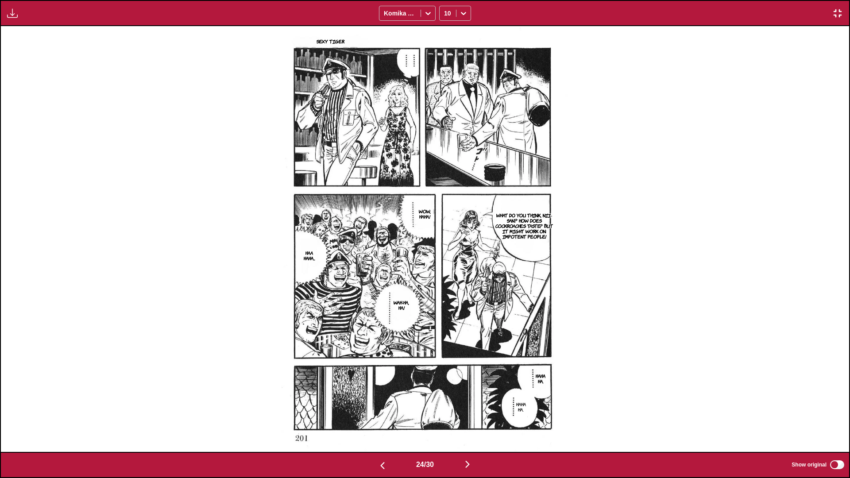
click at [445, 283] on img "button" at bounding box center [467, 464] width 11 height 11
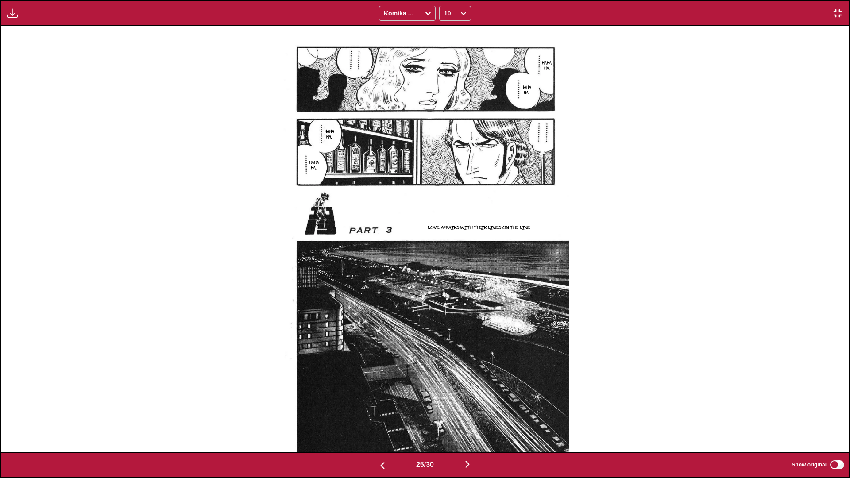
drag, startPoint x: 425, startPoint y: 207, endPoint x: 439, endPoint y: 311, distance: 105.5
drag, startPoint x: 439, startPoint y: 311, endPoint x: 468, endPoint y: 460, distance: 151.0
click at [445, 283] on img "button" at bounding box center [467, 464] width 11 height 11
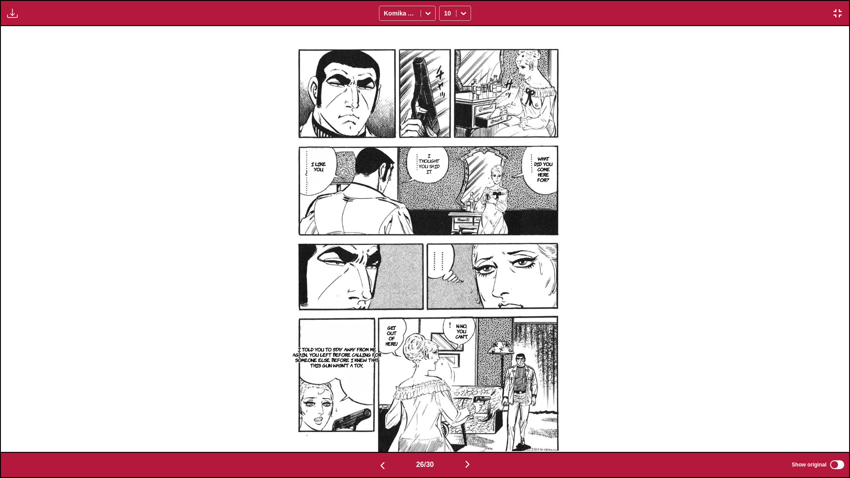
click at [445, 283] on img "button" at bounding box center [467, 464] width 11 height 11
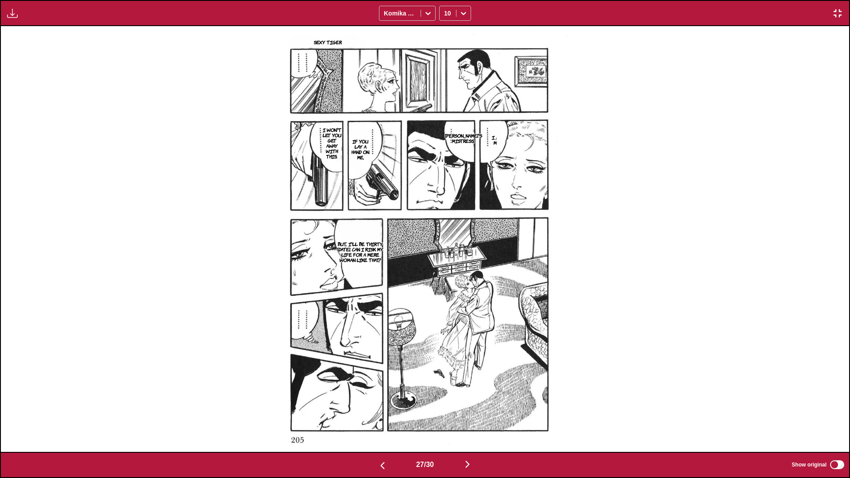
click at [445, 283] on img "button" at bounding box center [467, 464] width 11 height 11
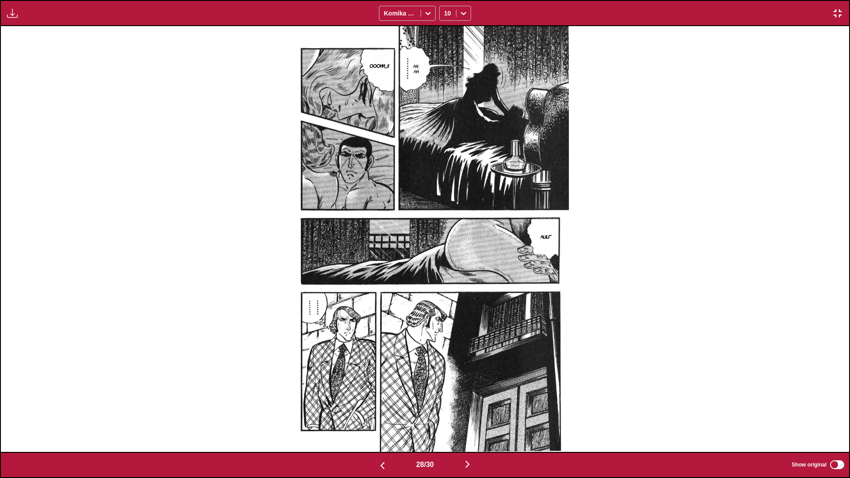
click at [445, 283] on img "button" at bounding box center [467, 464] width 11 height 11
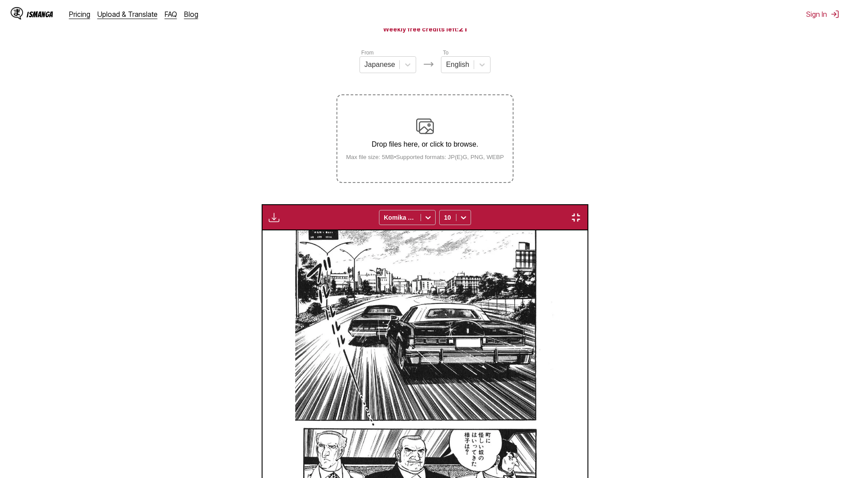
scroll to position [0, 23754]
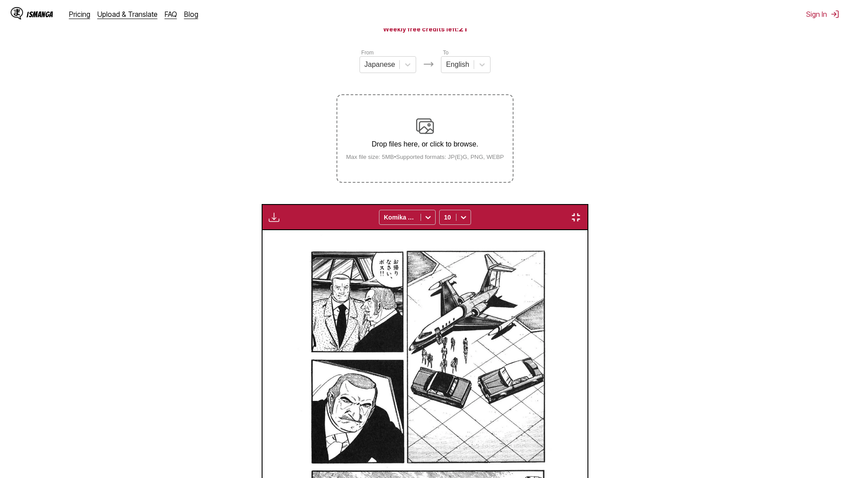
click at [581, 212] on img "button" at bounding box center [576, 217] width 11 height 11
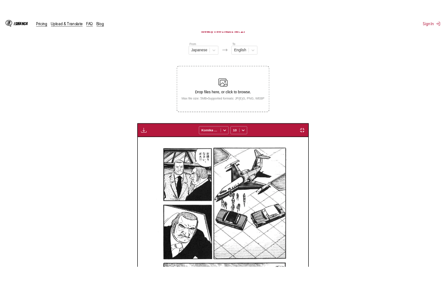
scroll to position [0, 5188]
